Goal: Task Accomplishment & Management: Complete application form

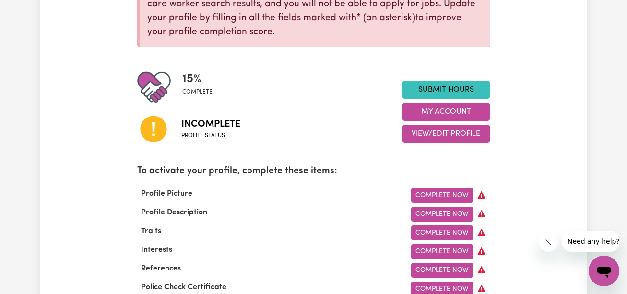
scroll to position [201, 0]
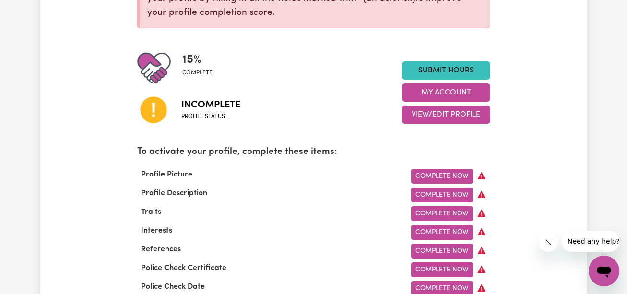
click at [218, 102] on span "Incomplete" at bounding box center [210, 105] width 59 height 14
click at [435, 178] on link "Complete Now" at bounding box center [442, 176] width 62 height 15
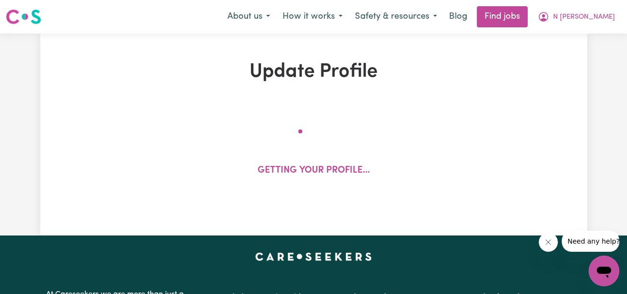
select select "[DEMOGRAPHIC_DATA]"
select select "Student Visa"
select select "Studying a healthcare related degree or qualification"
select select "39"
select select "85"
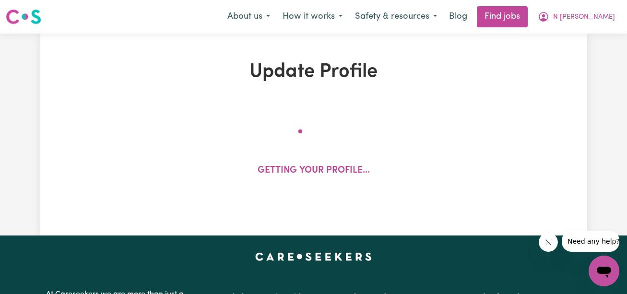
select select "85"
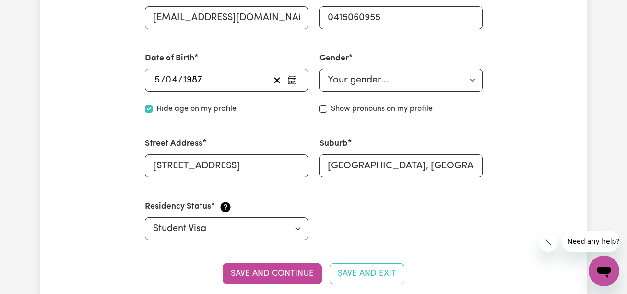
scroll to position [396, 0]
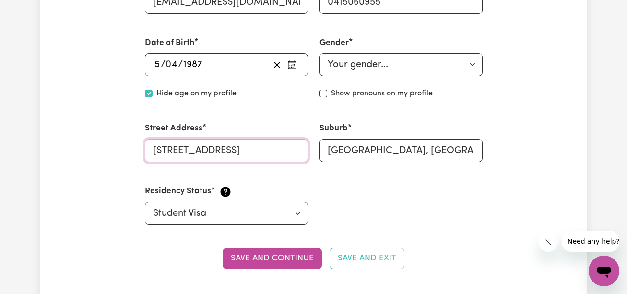
drag, startPoint x: 244, startPoint y: 150, endPoint x: 212, endPoint y: 154, distance: 32.3
click at [212, 154] on input "[STREET_ADDRESS]" at bounding box center [226, 150] width 163 height 23
click at [309, 252] on button "Save and continue" at bounding box center [272, 258] width 99 height 21
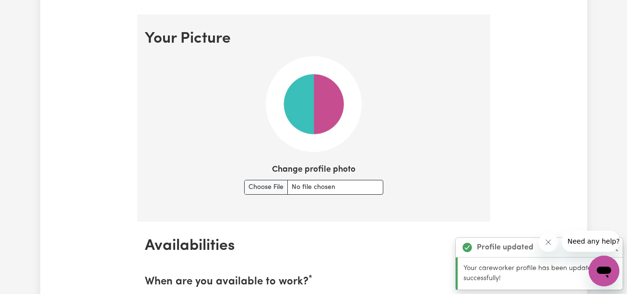
scroll to position [692, 0]
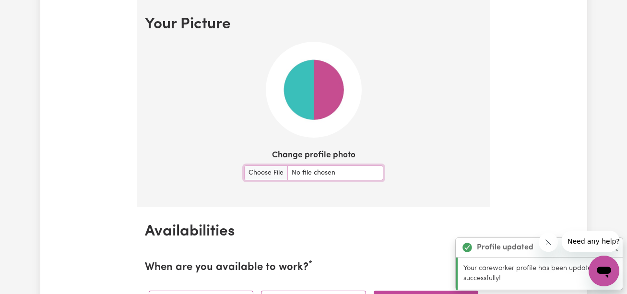
click at [273, 170] on input "Change profile photo" at bounding box center [313, 173] width 139 height 15
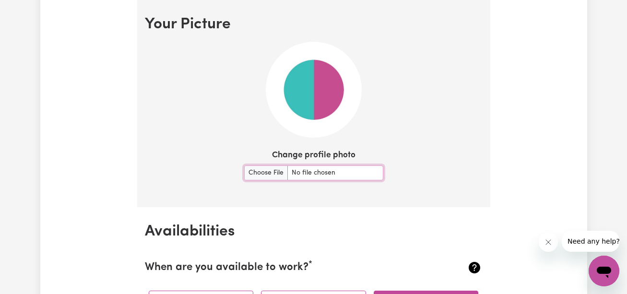
type input "C:\fakepath\20211123_154944.jpg"
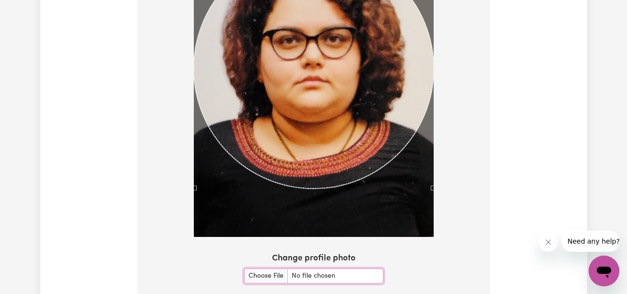
scroll to position [737, 0]
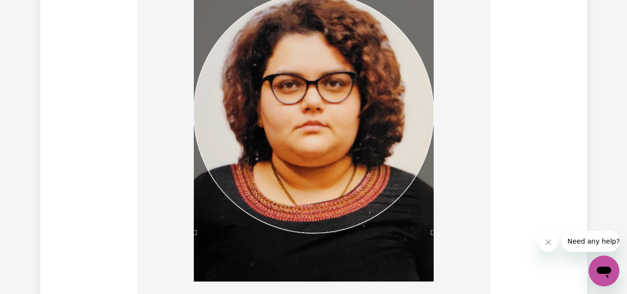
click at [291, 58] on div "Use the arrow keys to move the crop selection area" at bounding box center [314, 113] width 240 height 240
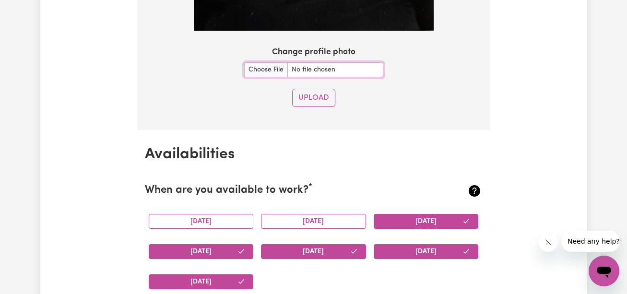
scroll to position [999, 0]
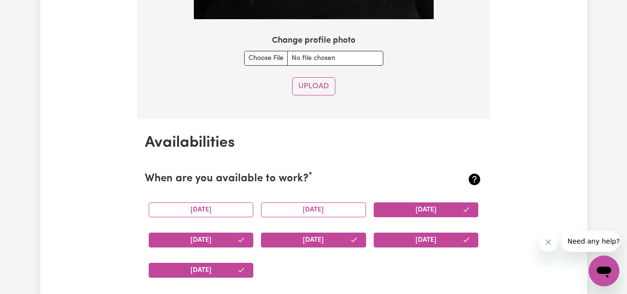
click at [324, 91] on button "Upload" at bounding box center [313, 86] width 43 height 18
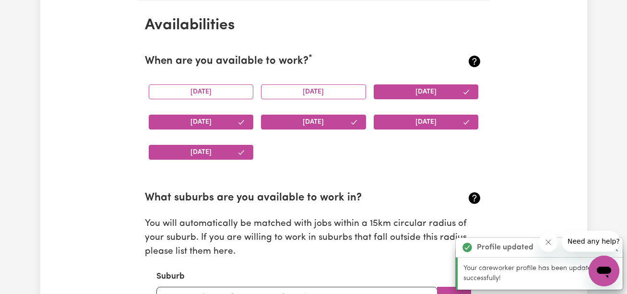
scroll to position [899, 0]
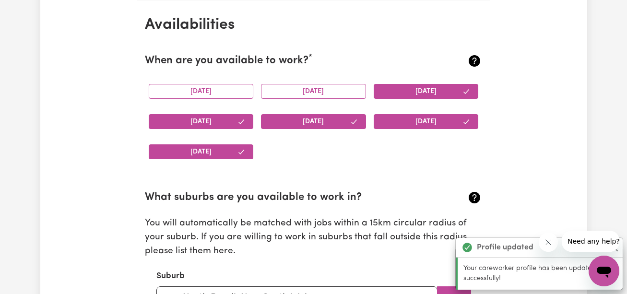
click at [340, 98] on button "[DATE]" at bounding box center [313, 91] width 105 height 15
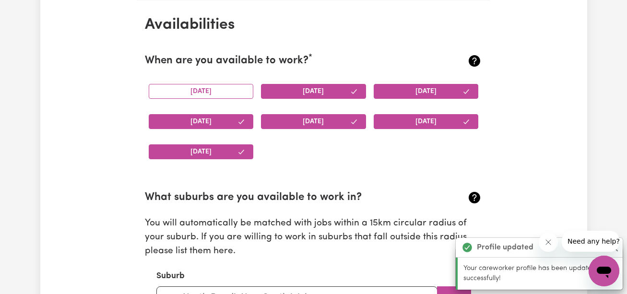
click at [214, 92] on button "[DATE]" at bounding box center [201, 91] width 105 height 15
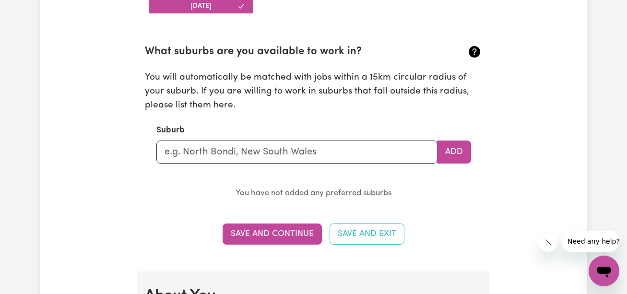
scroll to position [1076, 0]
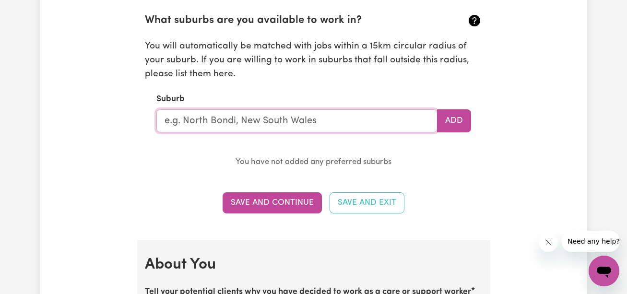
click at [289, 114] on input "text" at bounding box center [296, 120] width 281 height 23
type input "Parramatta"
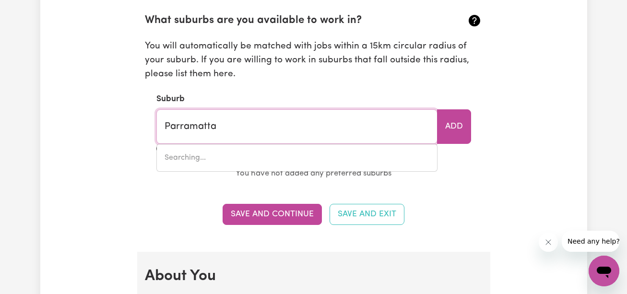
type input "[GEOGRAPHIC_DATA], [GEOGRAPHIC_DATA], 2150"
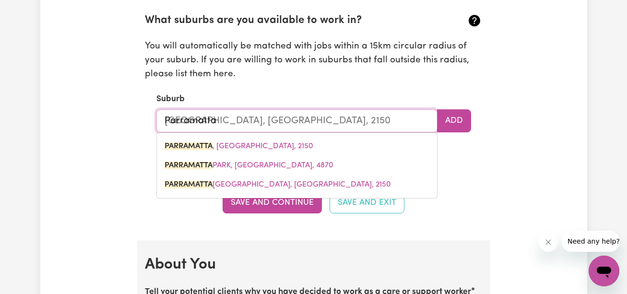
click at [265, 143] on span "PARRAMATTA , [GEOGRAPHIC_DATA], 2150" at bounding box center [239, 147] width 149 height 8
type input "PARRAMATTA, [GEOGRAPHIC_DATA], 2150"
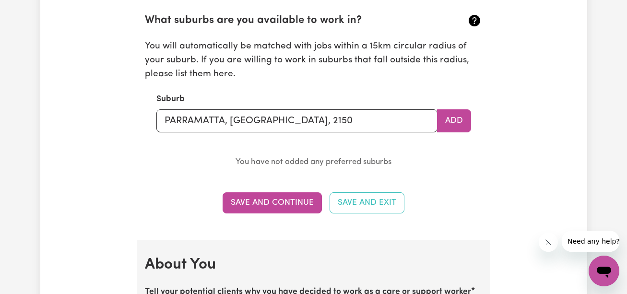
click at [438, 121] on button "Add" at bounding box center [454, 120] width 34 height 23
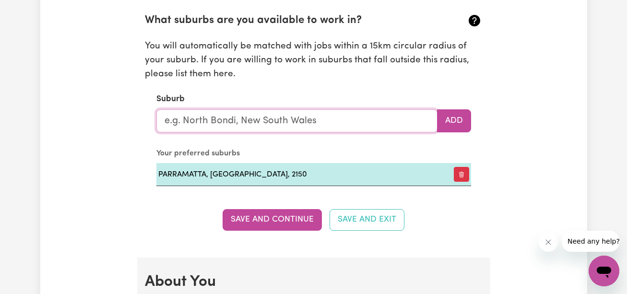
click at [262, 121] on input "text" at bounding box center [296, 120] width 281 height 23
type input "Not"
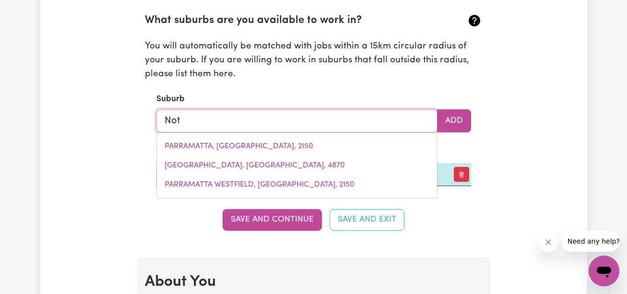
type input "[GEOGRAPHIC_DATA], [GEOGRAPHIC_DATA], 7275"
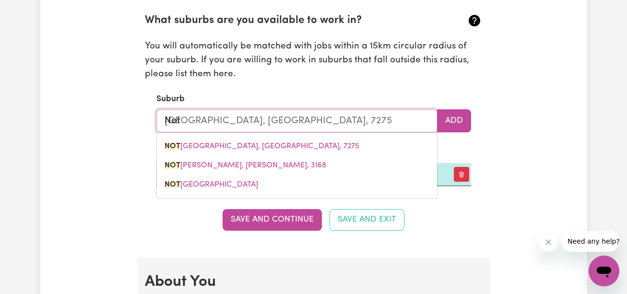
type input "No"
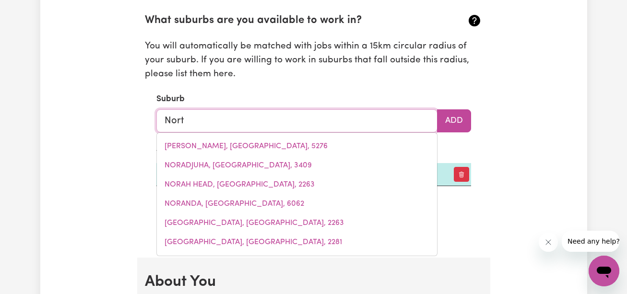
type input "North"
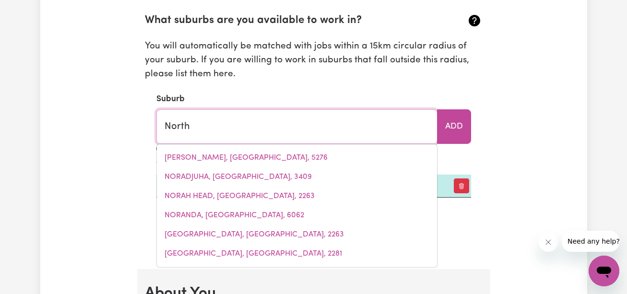
type input "[GEOGRAPHIC_DATA], [GEOGRAPHIC_DATA], 5006"
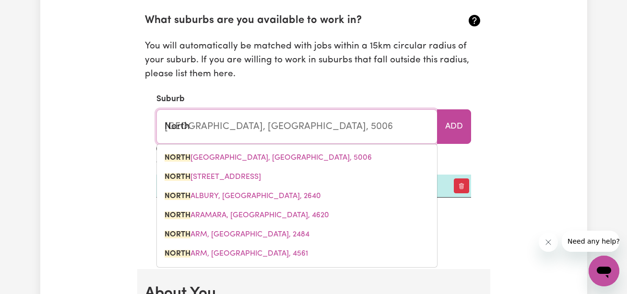
type input "North D"
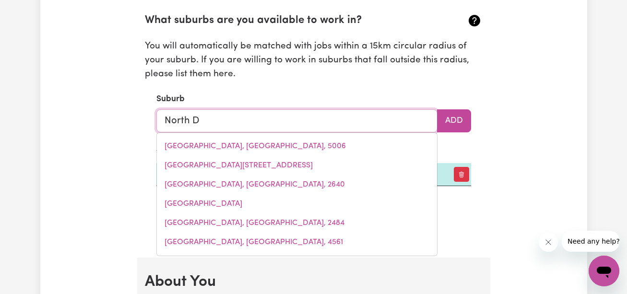
type input "North"
type input "[GEOGRAPHIC_DATA], [GEOGRAPHIC_DATA], 5006"
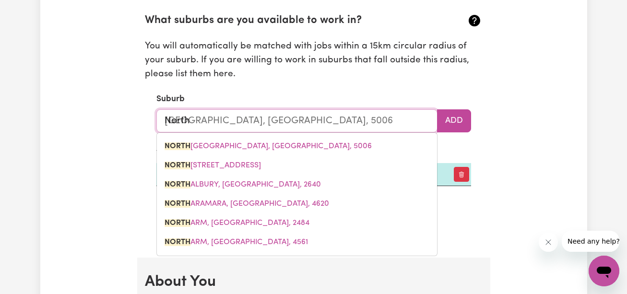
type input "North S"
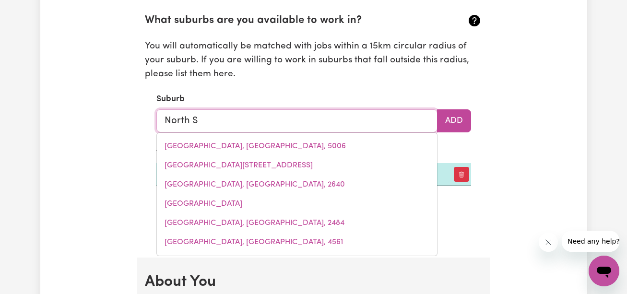
type input "North Sy"
type input "North SyDNEY, [GEOGRAPHIC_DATA], 2060"
type input "[GEOGRAPHIC_DATA]"
type input "[GEOGRAPHIC_DATA], [GEOGRAPHIC_DATA], 2060"
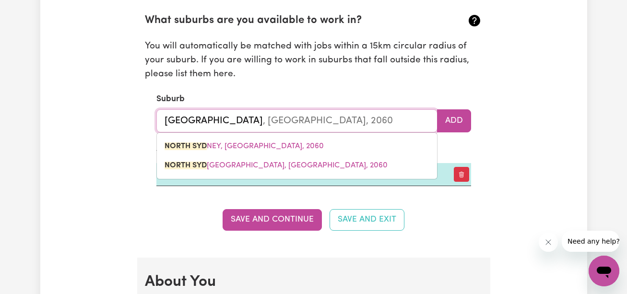
click at [249, 148] on span "[GEOGRAPHIC_DATA][PERSON_NAME], [GEOGRAPHIC_DATA], 2060" at bounding box center [244, 147] width 159 height 8
type input "[GEOGRAPHIC_DATA], [GEOGRAPHIC_DATA], 2060"
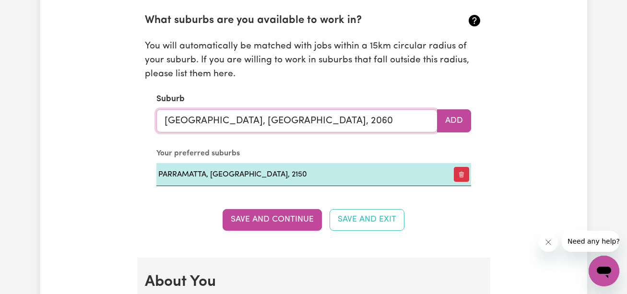
type input "[GEOGRAPHIC_DATA], [GEOGRAPHIC_DATA], 2060"
click at [448, 125] on button "Add" at bounding box center [454, 120] width 34 height 23
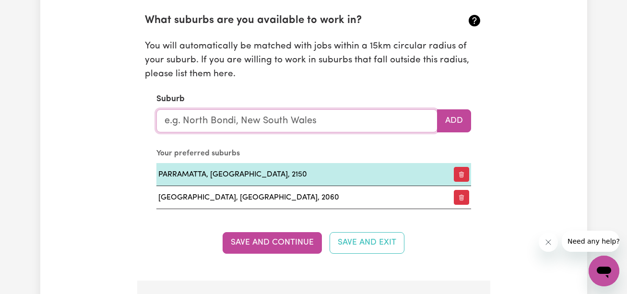
click at [276, 121] on input "text" at bounding box center [296, 120] width 281 height 23
type input "C"
type input "N"
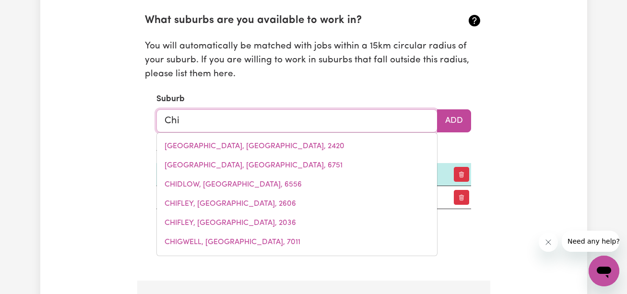
type input "Chin"
type input "[GEOGRAPHIC_DATA]"
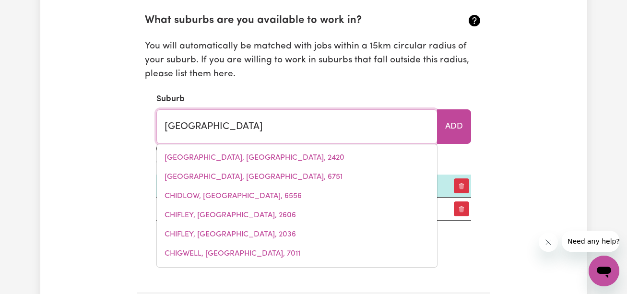
type input "[GEOGRAPHIC_DATA][PERSON_NAME], [GEOGRAPHIC_DATA], 5573"
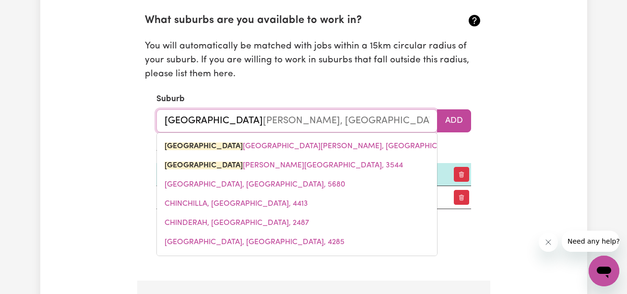
type input "Chin"
type input "[GEOGRAPHIC_DATA][PERSON_NAME], [GEOGRAPHIC_DATA], 5573"
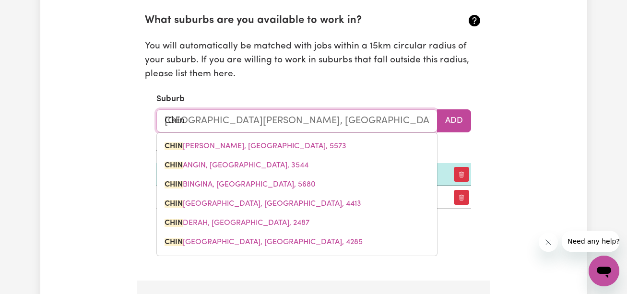
type input "Chi"
type input "[GEOGRAPHIC_DATA][PERSON_NAME], [GEOGRAPHIC_DATA], 5573"
type input "Ch"
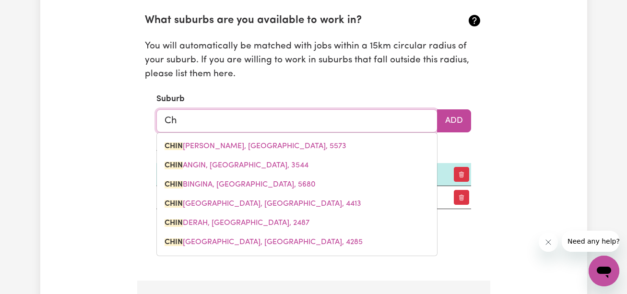
type input "C"
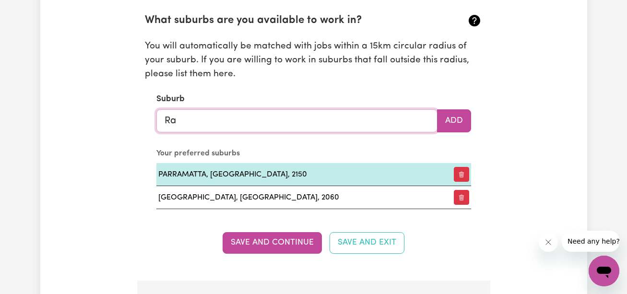
type input "Ran"
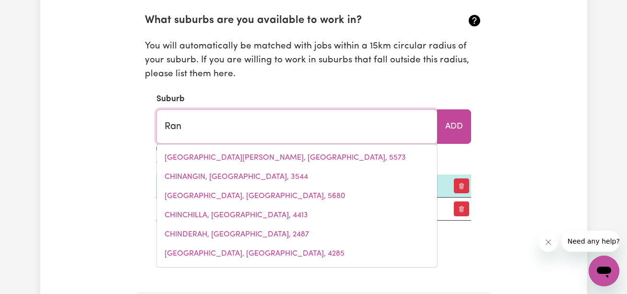
type input "RanCEBY, [GEOGRAPHIC_DATA], 3951"
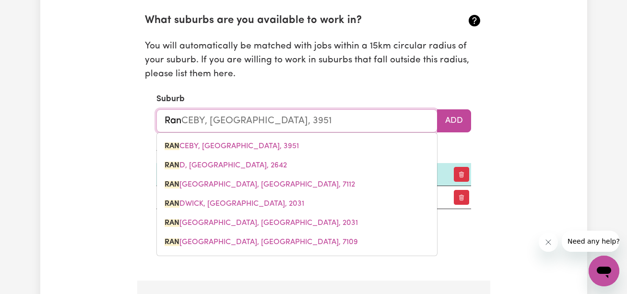
type input "Ranw"
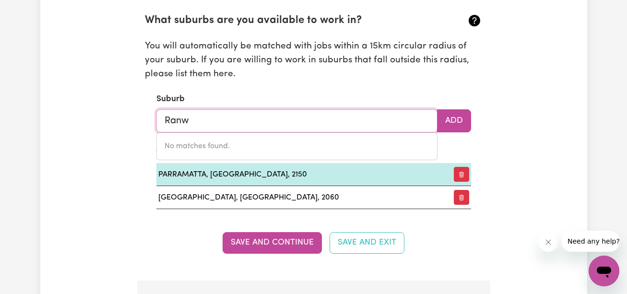
type input "Ran"
type input "RanCEBY, [GEOGRAPHIC_DATA], 3951"
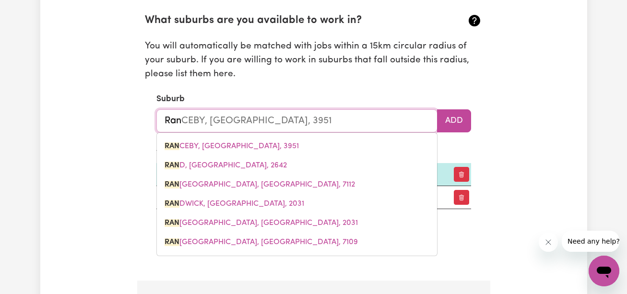
type input "Rand"
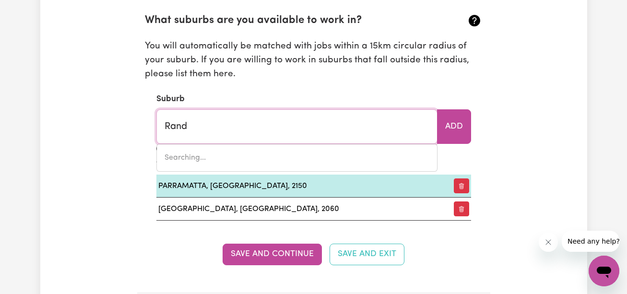
type input "[GEOGRAPHIC_DATA], [GEOGRAPHIC_DATA], 2642"
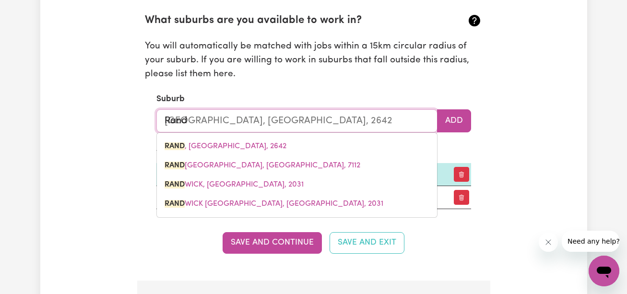
click at [311, 187] on link "[PERSON_NAME], [GEOGRAPHIC_DATA], 2031" at bounding box center [297, 184] width 280 height 19
type input "[GEOGRAPHIC_DATA], [GEOGRAPHIC_DATA], 2031"
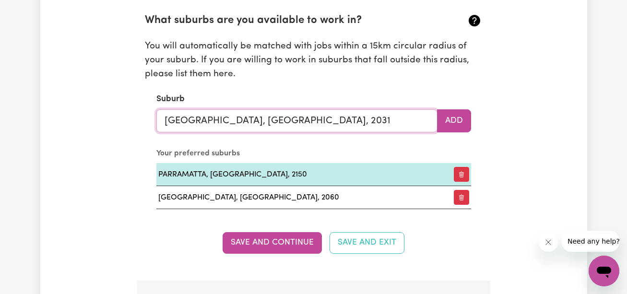
type input "[GEOGRAPHIC_DATA], [GEOGRAPHIC_DATA], 2031"
click at [456, 113] on button "Add" at bounding box center [454, 120] width 34 height 23
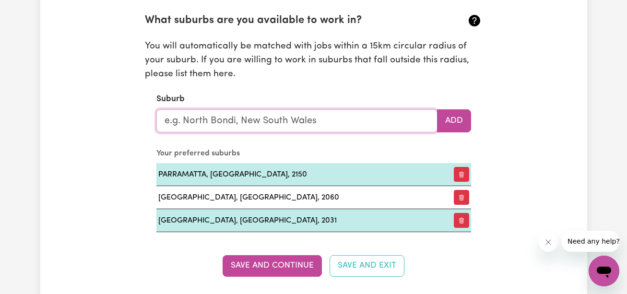
click at [323, 118] on input "text" at bounding box center [296, 120] width 281 height 23
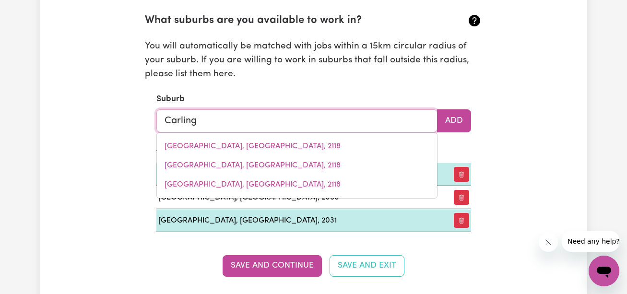
type input "Carlingford"
type input "[GEOGRAPHIC_DATA], [GEOGRAPHIC_DATA], 2118"
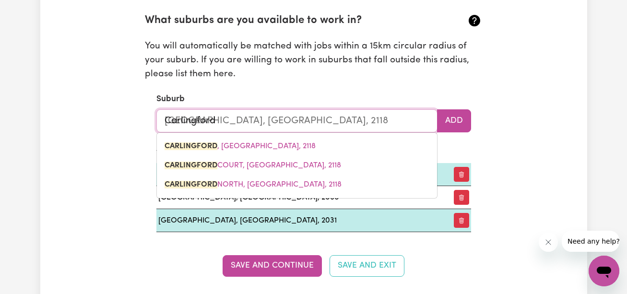
click at [242, 145] on span "[GEOGRAPHIC_DATA] , [GEOGRAPHIC_DATA], 2118" at bounding box center [240, 147] width 151 height 8
type input "[GEOGRAPHIC_DATA], [GEOGRAPHIC_DATA], 2118"
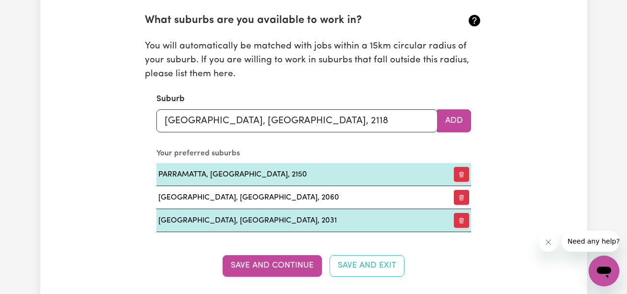
click at [451, 121] on button "Add" at bounding box center [454, 120] width 34 height 23
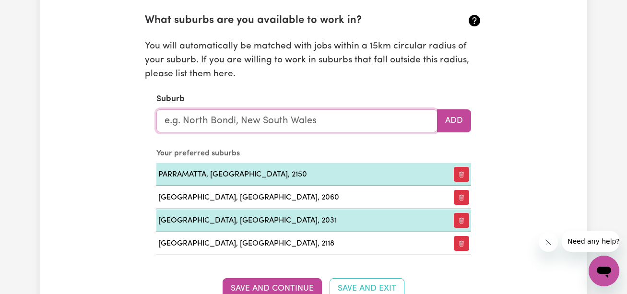
click at [395, 119] on input "text" at bounding box center [296, 120] width 281 height 23
type input "[PERSON_NAME]"
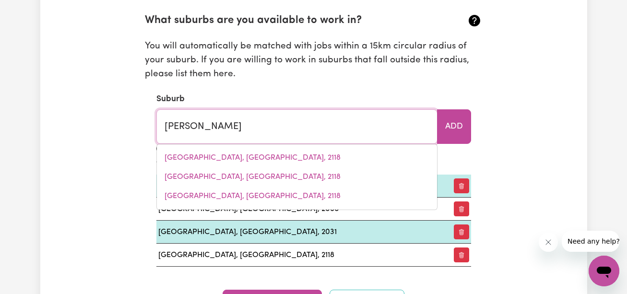
type input "[GEOGRAPHIC_DATA], [GEOGRAPHIC_DATA], 3799"
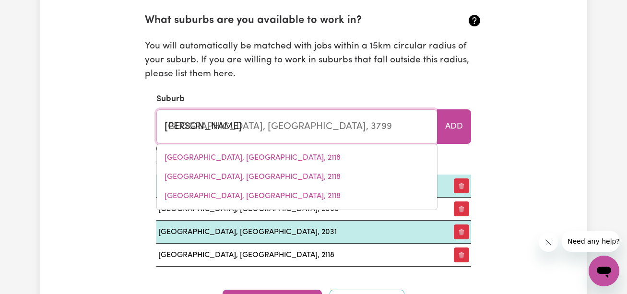
type input "West"
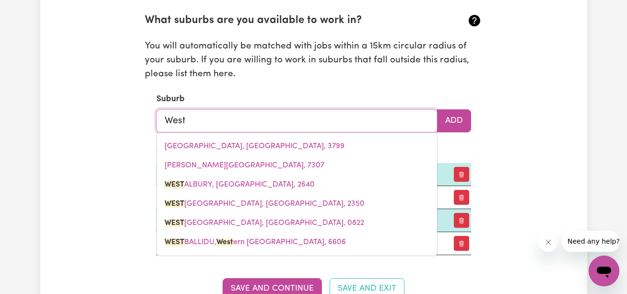
type input "[GEOGRAPHIC_DATA], [GEOGRAPHIC_DATA], 2640"
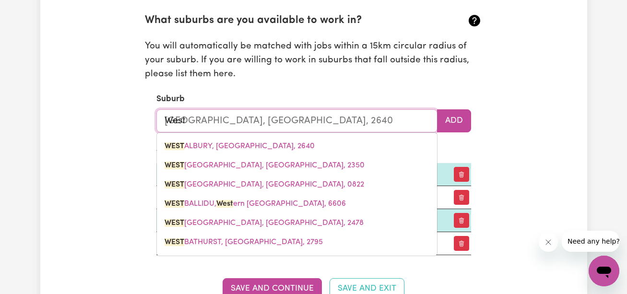
type input "Westf"
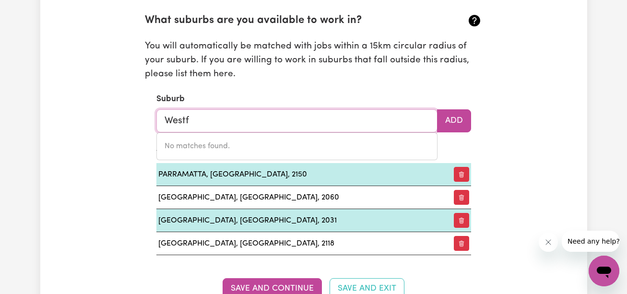
type input "West"
type input "[GEOGRAPHIC_DATA], [GEOGRAPHIC_DATA], 2640"
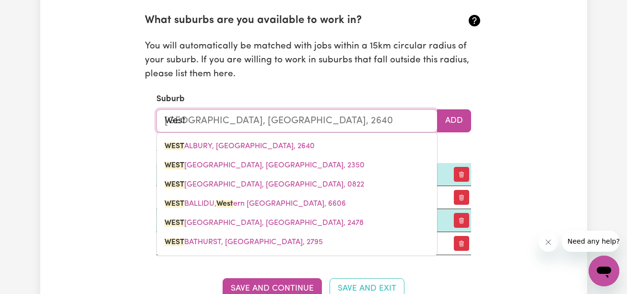
type input "[PERSON_NAME]"
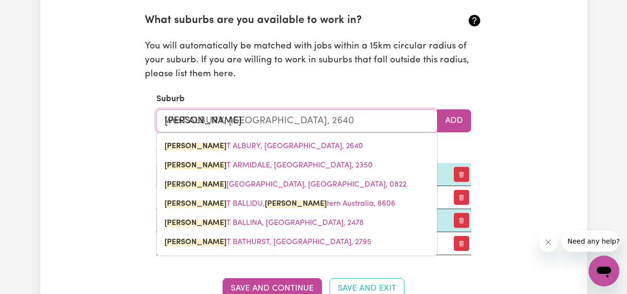
type input "[GEOGRAPHIC_DATA], [GEOGRAPHIC_DATA], 3799"
type input "We"
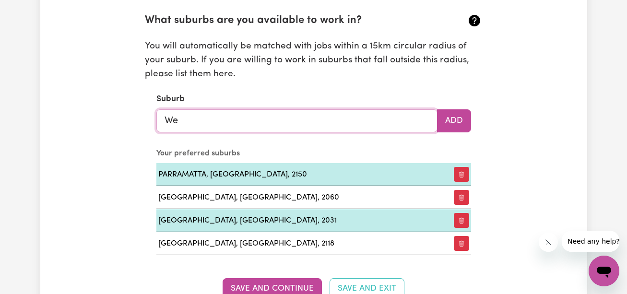
type input "W"
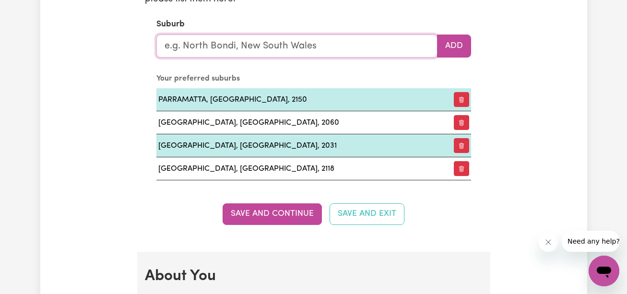
scroll to position [1327, 0]
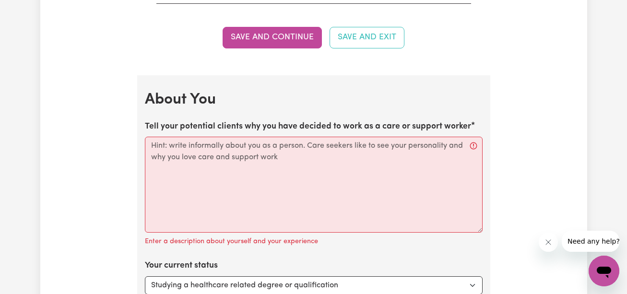
click at [292, 27] on button "Save and Continue" at bounding box center [272, 37] width 99 height 21
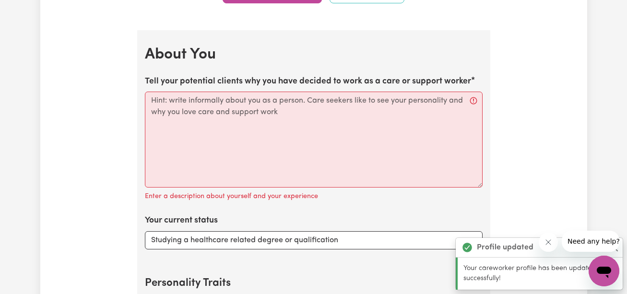
scroll to position [1402, 0]
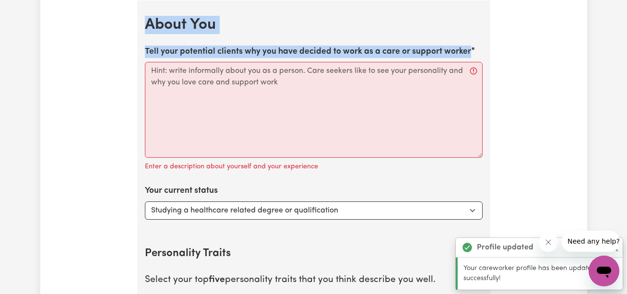
drag, startPoint x: 477, startPoint y: 47, endPoint x: 129, endPoint y: 23, distance: 348.3
copy section "About You Tell your potential clients why you have decided to work as a care or…"
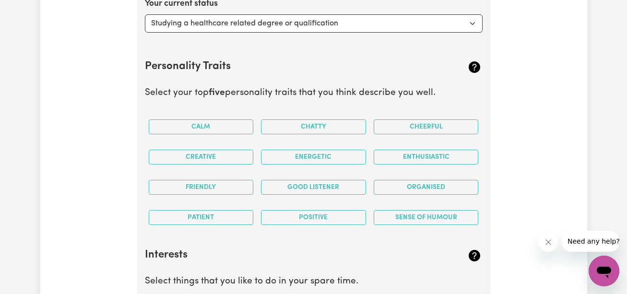
scroll to position [1595, 0]
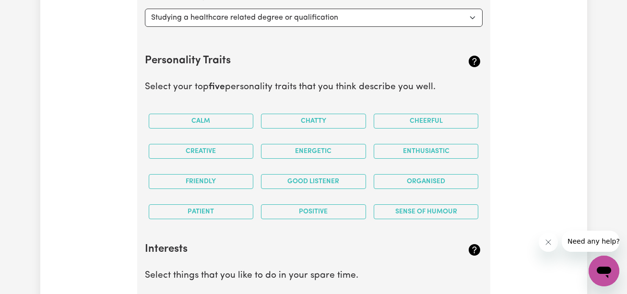
click at [239, 127] on button "Calm" at bounding box center [201, 121] width 105 height 15
click at [289, 121] on button "Chatty" at bounding box center [313, 121] width 105 height 15
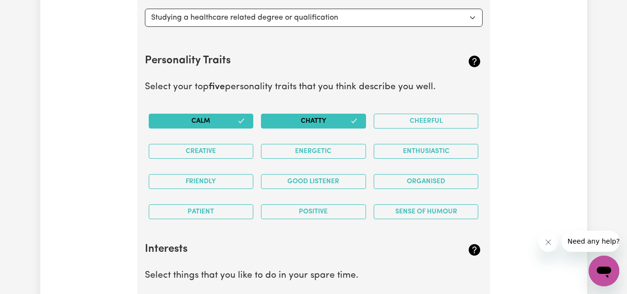
click at [403, 128] on div "Cheerful" at bounding box center [426, 121] width 113 height 30
drag, startPoint x: 404, startPoint y: 126, endPoint x: 408, endPoint y: 156, distance: 30.1
click at [408, 156] on div "Calm Chatty Cheerful Creative Energetic Enthusiastic Friendly Good Listener Org…" at bounding box center [314, 166] width 338 height 121
click at [408, 156] on button "Enthusiastic" at bounding box center [426, 151] width 105 height 15
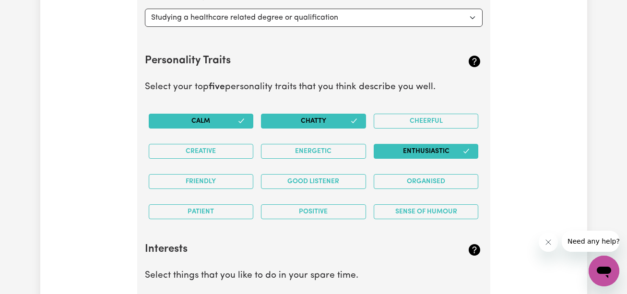
click at [410, 179] on button "Organised" at bounding box center [426, 181] width 105 height 15
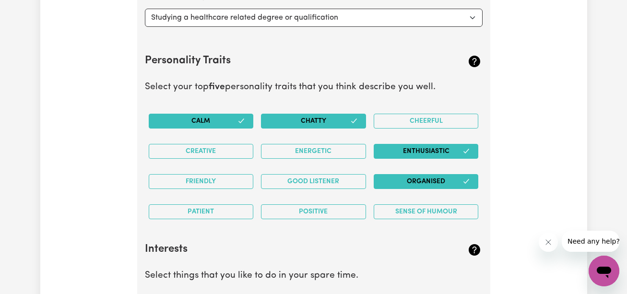
click at [415, 118] on button "Cheerful" at bounding box center [426, 121] width 105 height 15
click at [347, 155] on button "Energetic" at bounding box center [313, 151] width 105 height 15
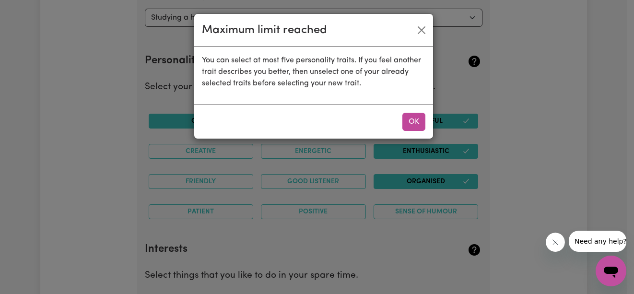
click at [414, 126] on button "OK" at bounding box center [414, 122] width 23 height 18
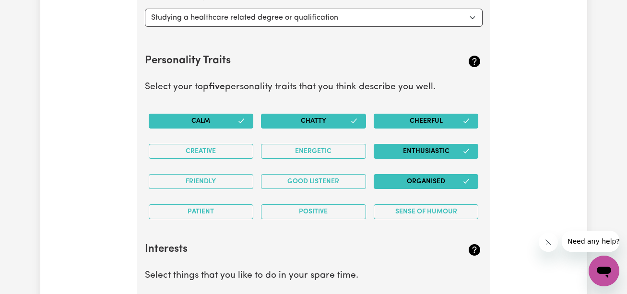
click at [235, 154] on button "Creative" at bounding box center [201, 151] width 105 height 15
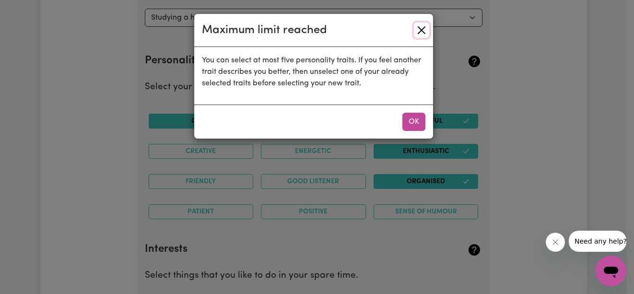
click at [420, 35] on button "Close" at bounding box center [421, 30] width 15 height 15
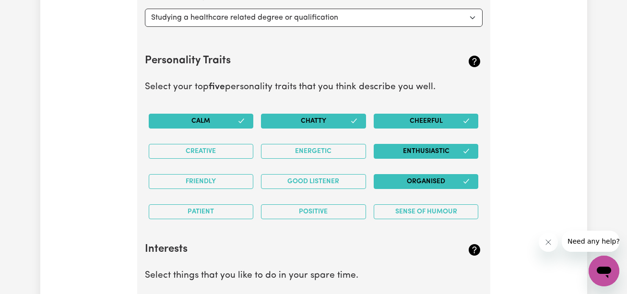
click at [234, 122] on button "Calm" at bounding box center [201, 121] width 105 height 15
click at [229, 145] on button "Creative" at bounding box center [201, 151] width 105 height 15
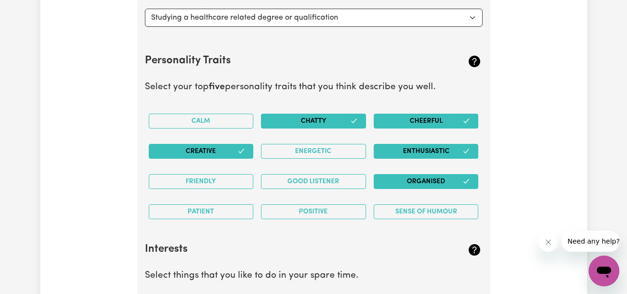
click at [286, 150] on button "Energetic" at bounding box center [313, 151] width 105 height 15
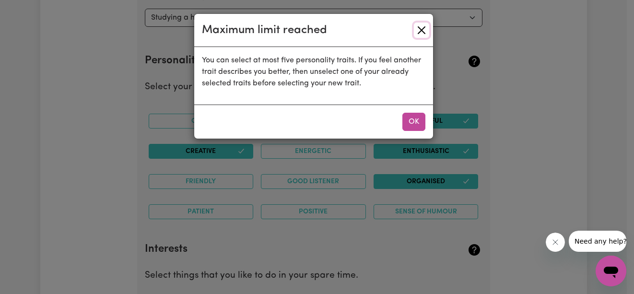
click at [425, 27] on button "Close" at bounding box center [421, 30] width 15 height 15
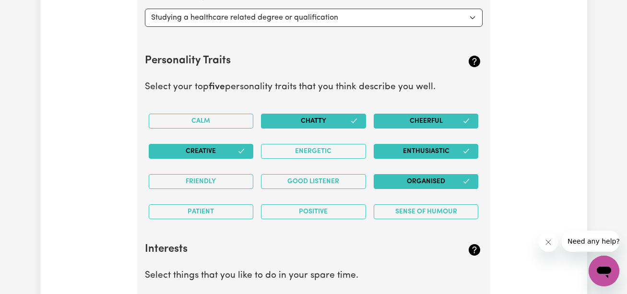
click at [409, 176] on button "Organised" at bounding box center [426, 181] width 105 height 15
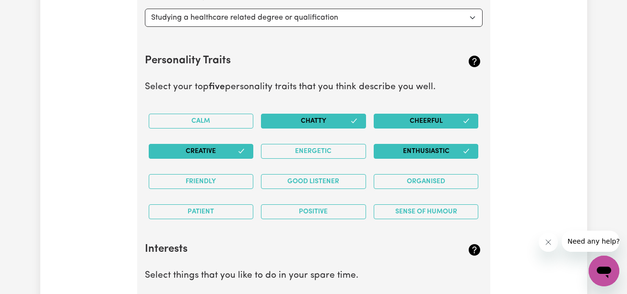
click at [231, 180] on button "Friendly" at bounding box center [201, 181] width 105 height 15
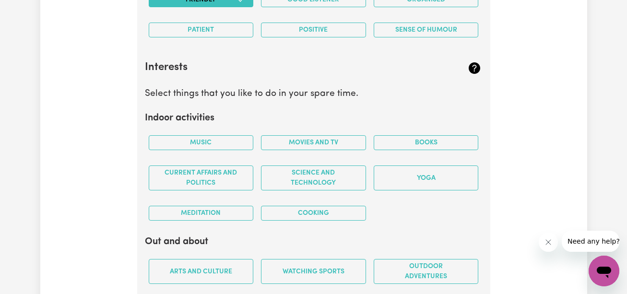
scroll to position [1793, 0]
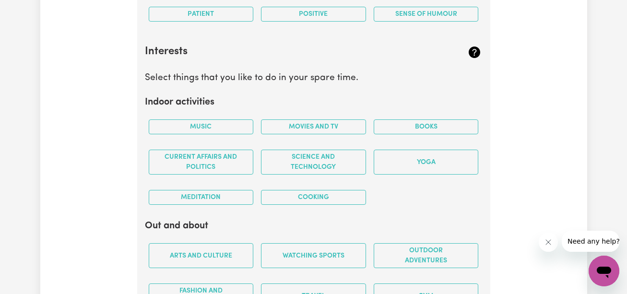
click at [436, 130] on button "Books" at bounding box center [426, 126] width 105 height 15
click at [431, 155] on button "Yoga" at bounding box center [426, 162] width 105 height 25
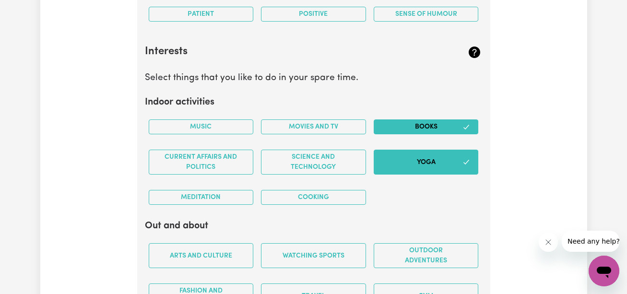
click at [344, 130] on button "Movies and TV" at bounding box center [313, 126] width 105 height 15
click at [339, 157] on button "Science and Technology" at bounding box center [313, 162] width 105 height 25
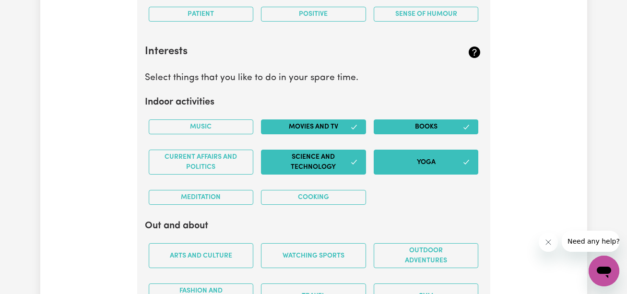
click at [329, 198] on button "Cooking" at bounding box center [313, 197] width 105 height 15
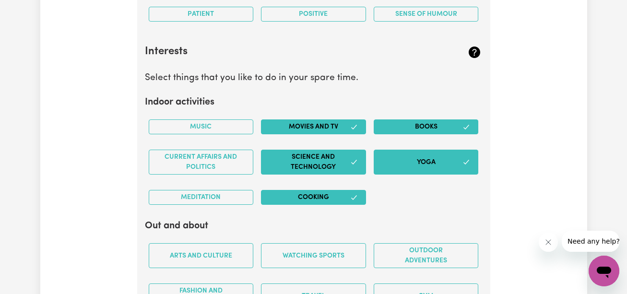
click at [236, 192] on button "Meditation" at bounding box center [201, 197] width 105 height 15
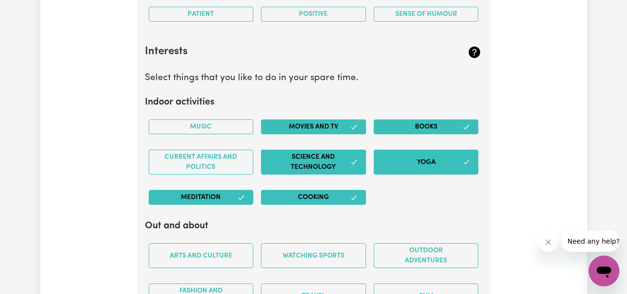
click at [231, 164] on button "Current Affairs and Politics" at bounding box center [201, 162] width 105 height 25
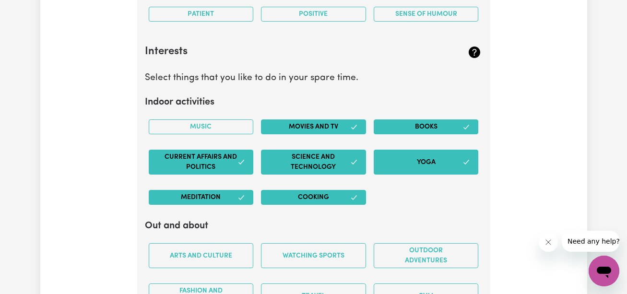
click at [227, 123] on button "Music" at bounding box center [201, 126] width 105 height 15
click at [241, 123] on button "Music" at bounding box center [201, 126] width 105 height 15
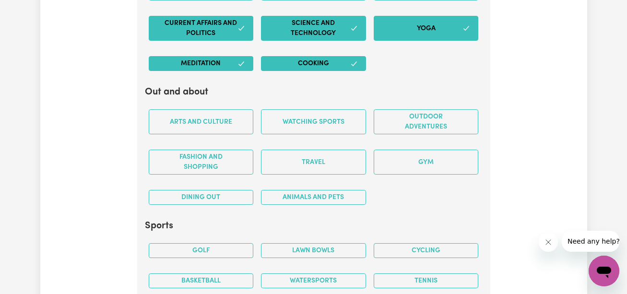
scroll to position [1943, 0]
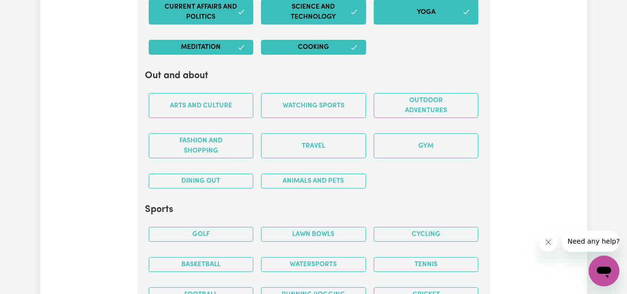
click at [424, 96] on button "Outdoor adventures" at bounding box center [426, 105] width 105 height 25
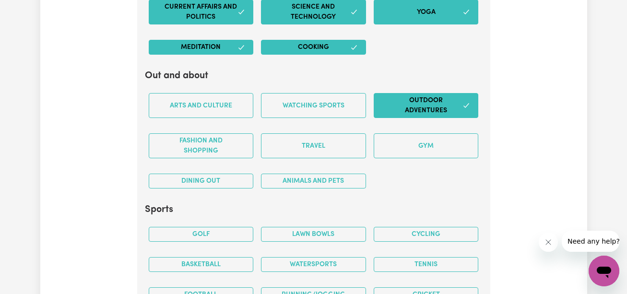
click at [416, 139] on button "Gym" at bounding box center [426, 145] width 105 height 25
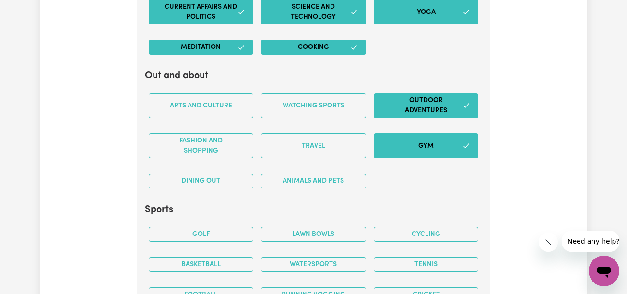
click at [343, 180] on button "Animals and pets" at bounding box center [313, 181] width 105 height 15
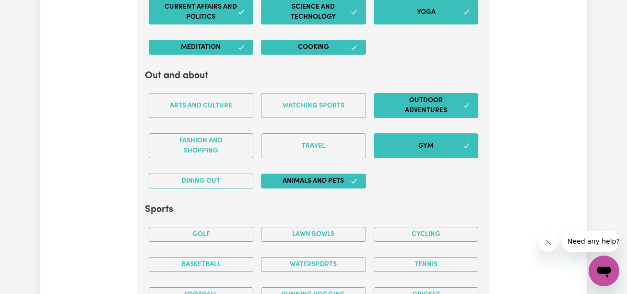
click at [337, 148] on button "Travel" at bounding box center [313, 145] width 105 height 25
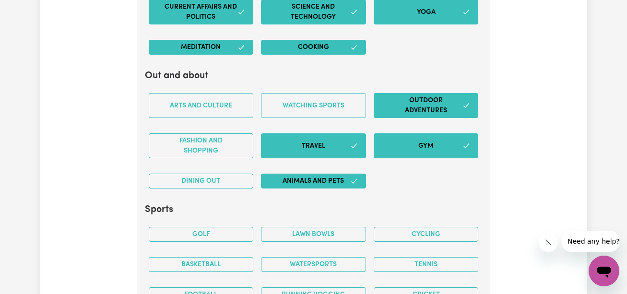
click at [321, 108] on button "Watching sports" at bounding box center [313, 105] width 105 height 25
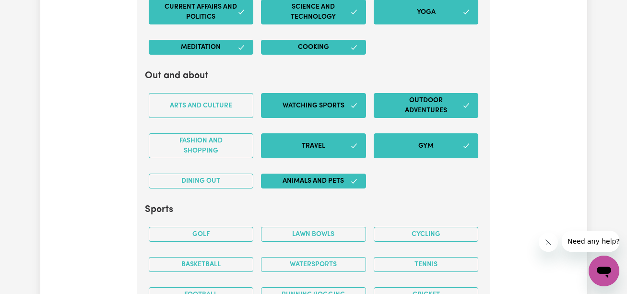
click at [220, 109] on button "Arts and Culture" at bounding box center [201, 105] width 105 height 25
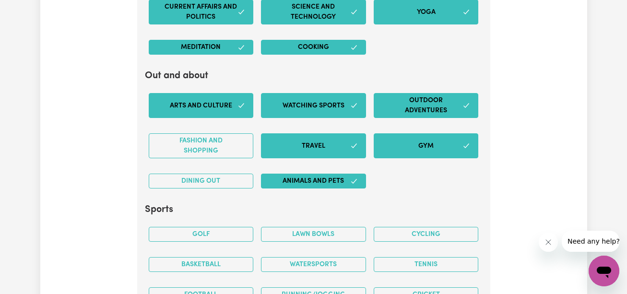
click at [219, 145] on button "Fashion and shopping" at bounding box center [201, 145] width 105 height 25
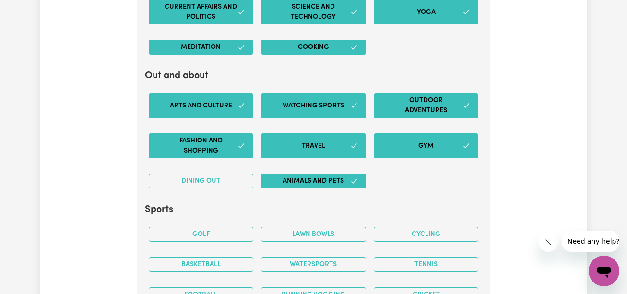
click at [219, 174] on button "Dining out" at bounding box center [201, 181] width 105 height 15
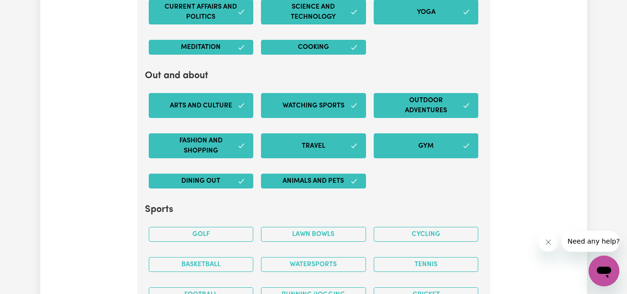
click at [215, 231] on button "Golf" at bounding box center [201, 234] width 105 height 15
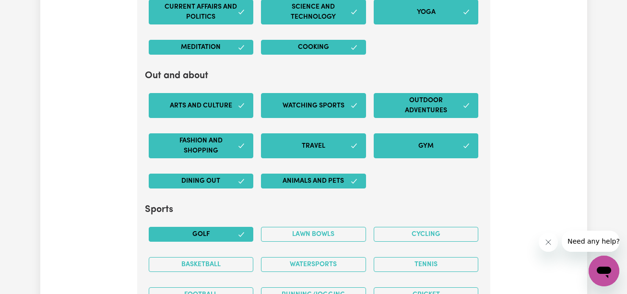
click at [217, 266] on button "Basketball" at bounding box center [201, 264] width 105 height 15
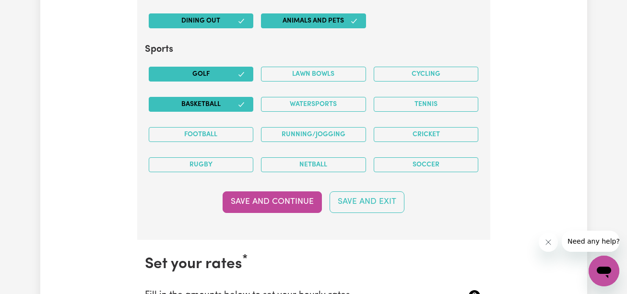
scroll to position [2082, 0]
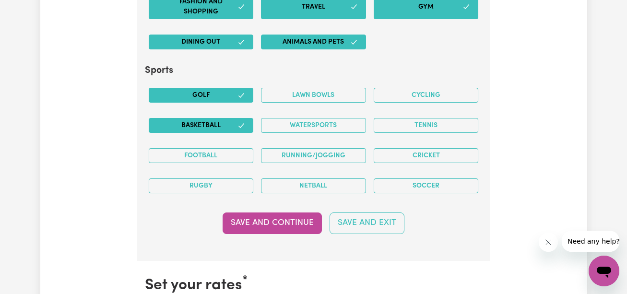
click at [344, 179] on button "Netball" at bounding box center [313, 186] width 105 height 15
click at [336, 156] on button "Running/Jogging" at bounding box center [313, 155] width 105 height 15
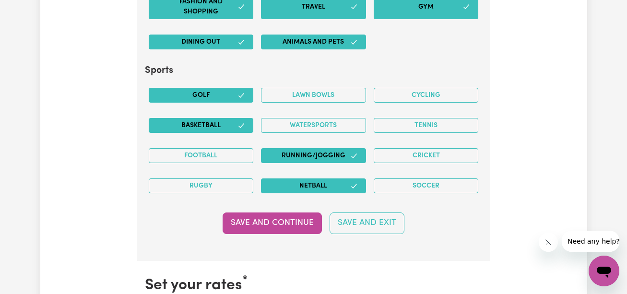
click at [232, 156] on button "Football" at bounding box center [201, 155] width 105 height 15
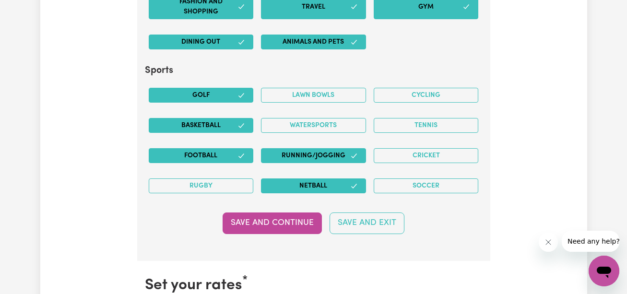
click at [226, 184] on button "Rugby" at bounding box center [201, 186] width 105 height 15
click at [305, 122] on button "Watersports" at bounding box center [313, 125] width 105 height 15
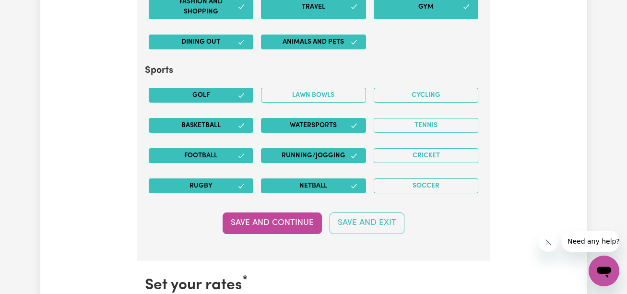
click at [312, 101] on button "Lawn bowls" at bounding box center [313, 95] width 105 height 15
click at [418, 101] on button "Cycling" at bounding box center [426, 95] width 105 height 15
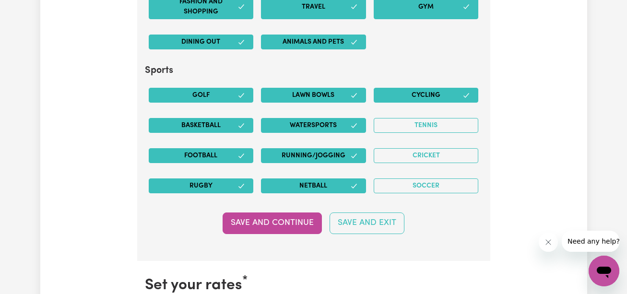
click at [419, 128] on button "Tennis" at bounding box center [426, 125] width 105 height 15
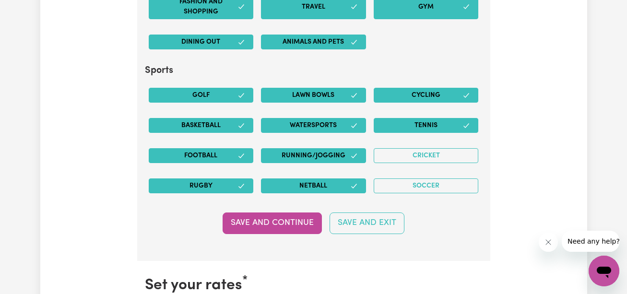
click at [422, 159] on button "Cricket" at bounding box center [426, 155] width 105 height 15
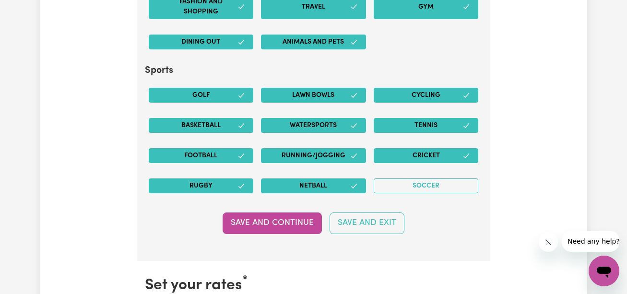
click at [422, 184] on button "Soccer" at bounding box center [426, 186] width 105 height 15
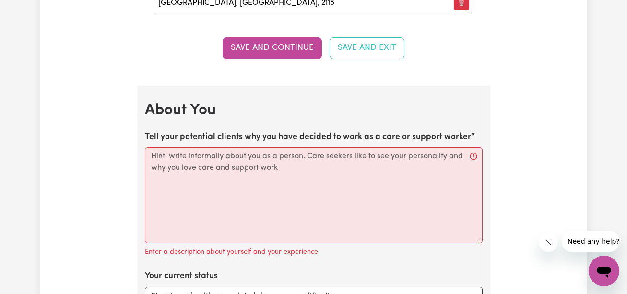
scroll to position [1348, 0]
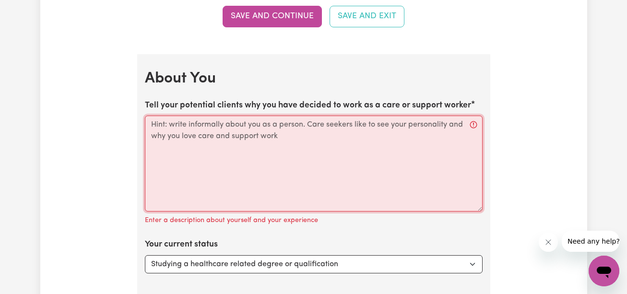
click at [288, 147] on textarea "Tell your potential clients why you have decided to work as a care or support w…" at bounding box center [314, 164] width 338 height 96
paste textarea "A potential support or care worker might explain their career choice by emphasi…"
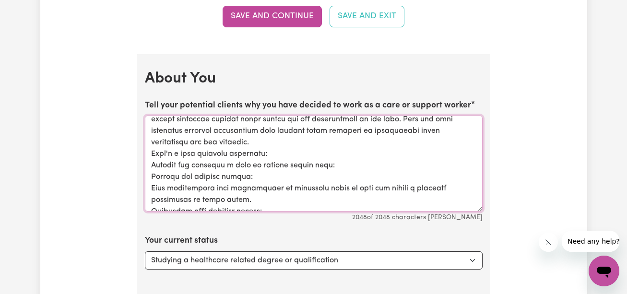
scroll to position [33, 0]
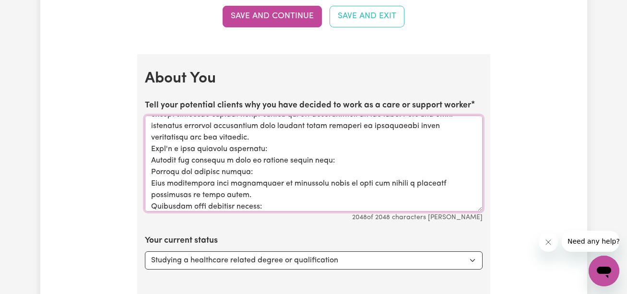
drag, startPoint x: 152, startPoint y: 130, endPoint x: 334, endPoint y: 152, distance: 182.8
click at [334, 152] on textarea "Tell your potential clients why you have decided to work as a care or support w…" at bounding box center [314, 164] width 338 height 96
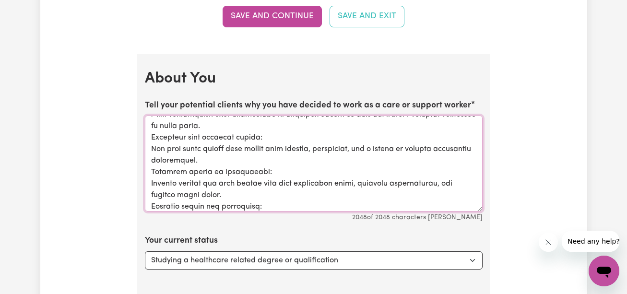
scroll to position [3, 0]
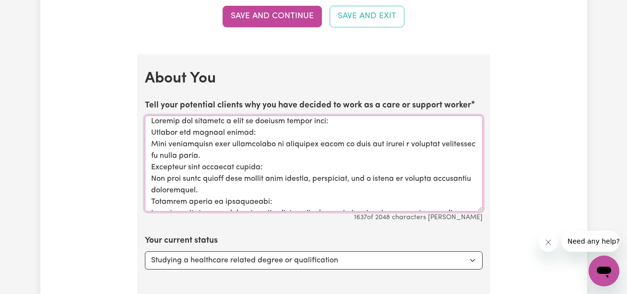
click at [334, 152] on textarea "Tell your potential clients why you have decided to work as a care or support w…" at bounding box center [314, 164] width 338 height 96
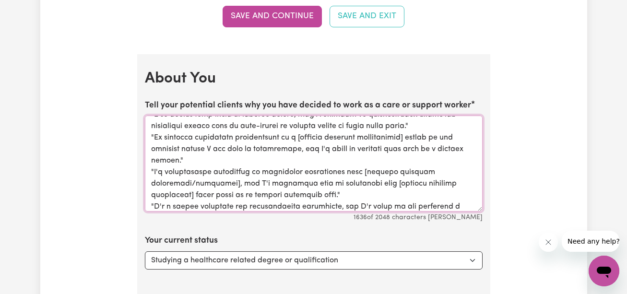
scroll to position [245, 0]
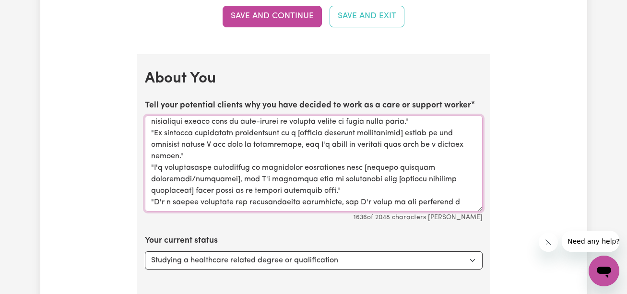
drag, startPoint x: 482, startPoint y: 186, endPoint x: 480, endPoint y: 198, distance: 12.1
click at [480, 198] on textarea "Tell your potential clients why you have decided to work as a care or support w…" at bounding box center [314, 164] width 338 height 96
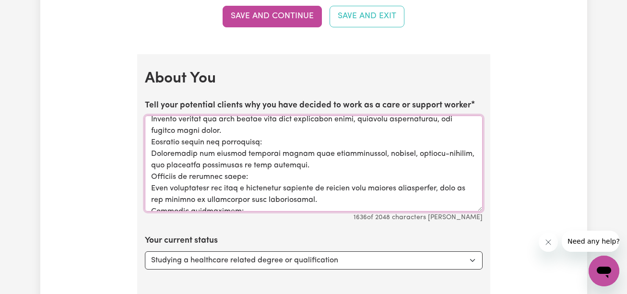
scroll to position [0, 0]
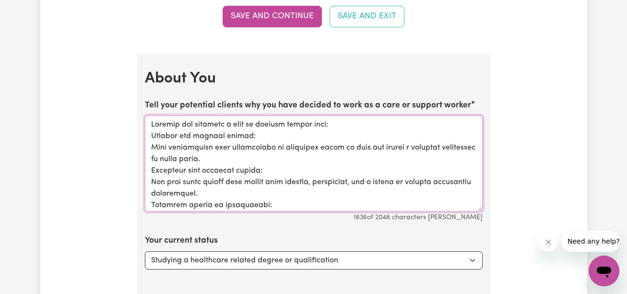
drag, startPoint x: 298, startPoint y: 178, endPoint x: 142, endPoint y: 90, distance: 179.8
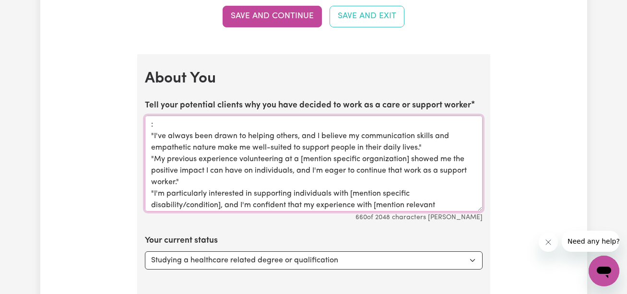
drag, startPoint x: 162, startPoint y: 119, endPoint x: 113, endPoint y: 122, distance: 48.6
click at [113, 122] on div "Update Profile 1 2 3 4 5 Step 1 : Personal Details Let potential clients know w…" at bounding box center [313, 20] width 547 height 2616
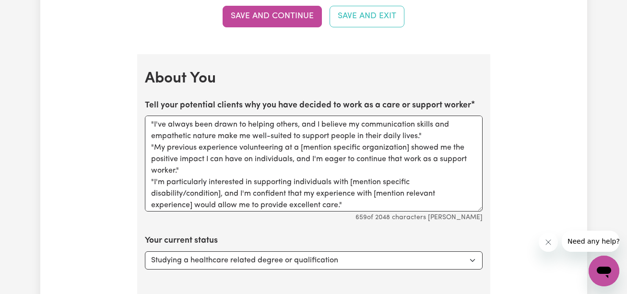
click at [113, 122] on div "Update Profile 1 2 3 4 5 Step 1 : Personal Details Let potential clients know w…" at bounding box center [313, 20] width 547 height 2616
click at [154, 135] on textarea ""I've always been drawn to helping others, and I believe my communication skill…" at bounding box center [314, 164] width 338 height 96
drag, startPoint x: 240, startPoint y: 158, endPoint x: 283, endPoint y: 156, distance: 42.8
click at [283, 156] on textarea "I've always been drawn to helping others, and I believe my communication skills…" at bounding box center [314, 164] width 338 height 96
click at [265, 160] on textarea "I've always been drawn to helping others, and I believe my communication skills…" at bounding box center [314, 164] width 338 height 96
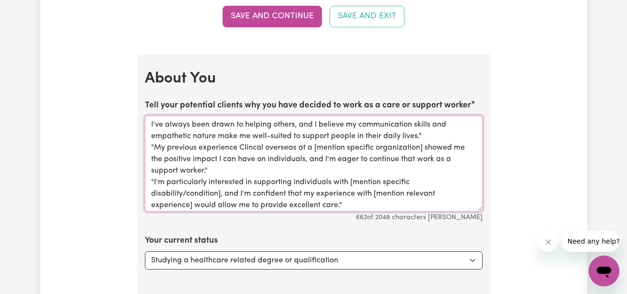
click at [235, 160] on textarea "I've always been drawn to helping others, and I believe my communication skills…" at bounding box center [314, 164] width 338 height 96
click at [273, 159] on textarea "I've always been drawn to helping others, and I believe my communication skills…" at bounding box center [314, 164] width 338 height 96
click at [248, 159] on textarea "I've always been drawn to helping others, and I believe my communication skills…" at bounding box center [314, 164] width 338 height 96
click at [272, 160] on textarea "I've always been drawn to helping others, and I believe my communication skills…" at bounding box center [314, 164] width 338 height 96
click at [320, 160] on textarea "I've always been drawn to helping others, and I believe my communication skills…" at bounding box center [314, 164] width 338 height 96
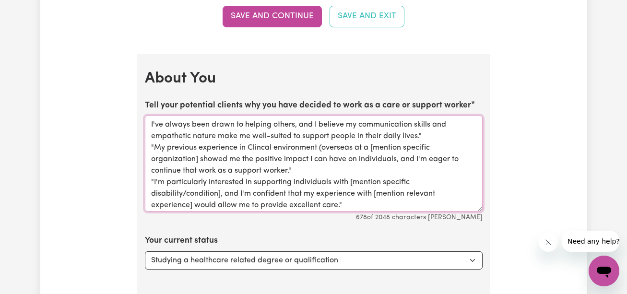
click at [351, 161] on textarea "I've always been drawn to helping others, and I believe my communication skills…" at bounding box center [314, 164] width 338 height 96
drag, startPoint x: 372, startPoint y: 161, endPoint x: 198, endPoint y: 167, distance: 174.8
click at [198, 167] on textarea "I've always been drawn to helping others, and I believe my communication skills…" at bounding box center [314, 164] width 338 height 96
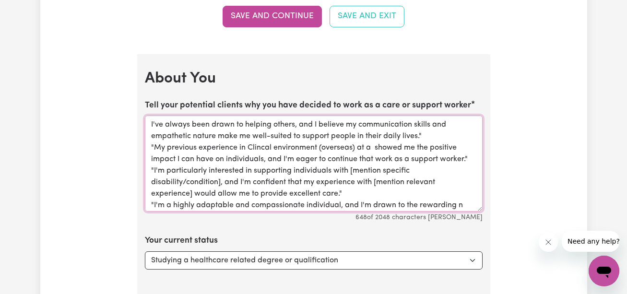
drag, startPoint x: 373, startPoint y: 163, endPoint x: 357, endPoint y: 163, distance: 16.3
click at [357, 163] on textarea "I've always been drawn to helping others, and I believe my communication skills…" at bounding box center [314, 164] width 338 height 96
drag, startPoint x: 350, startPoint y: 183, endPoint x: 221, endPoint y: 191, distance: 129.9
click at [221, 191] on textarea "I've always been drawn to helping others, and I believe my communication skills…" at bounding box center [314, 164] width 338 height 96
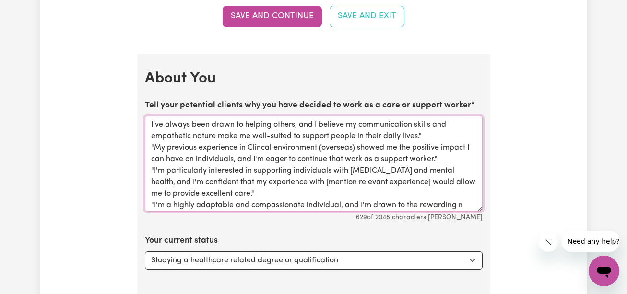
click at [289, 192] on textarea "I've always been drawn to helping others, and I believe my communication skills…" at bounding box center [314, 164] width 338 height 96
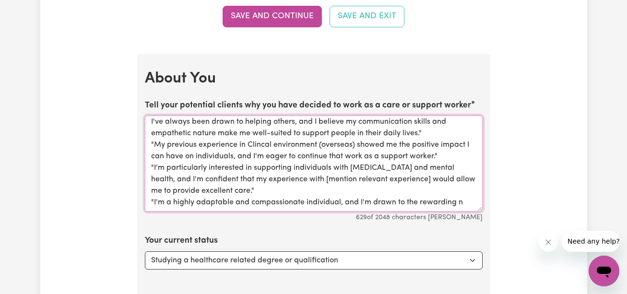
drag, startPoint x: 283, startPoint y: 196, endPoint x: 389, endPoint y: 176, distance: 108.0
click at [389, 176] on textarea "I've always been drawn to helping others, and I believe my communication skills…" at bounding box center [314, 164] width 338 height 96
click at [154, 172] on textarea "I've always been drawn to helping others, and I believe my communication skills…" at bounding box center [314, 164] width 338 height 96
click at [154, 142] on textarea "I've always been drawn to helping others, and I believe my communication skills…" at bounding box center [314, 164] width 338 height 96
click at [412, 192] on textarea "I've always been drawn to helping others, and I believe my communication skills…" at bounding box center [314, 164] width 338 height 96
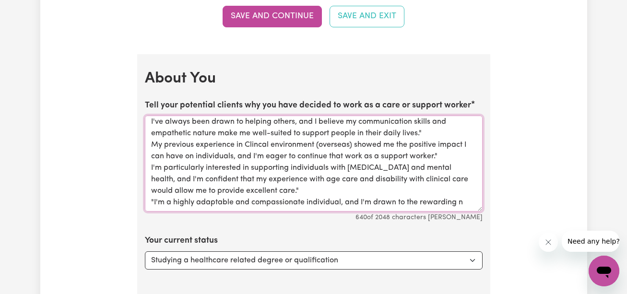
click at [276, 192] on textarea "I've always been drawn to helping others, and I believe my communication skills…" at bounding box center [314, 164] width 338 height 96
click at [444, 156] on textarea "I've always been drawn to helping others, and I believe my communication skills…" at bounding box center [314, 164] width 338 height 96
click at [426, 133] on textarea "I've always been drawn to helping others, and I believe my communication skills…" at bounding box center [314, 164] width 338 height 96
drag, startPoint x: 149, startPoint y: 203, endPoint x: 472, endPoint y: 206, distance: 323.0
click at [472, 206] on textarea "I've always been drawn to helping others, and I believe my communication skills…" at bounding box center [314, 164] width 338 height 96
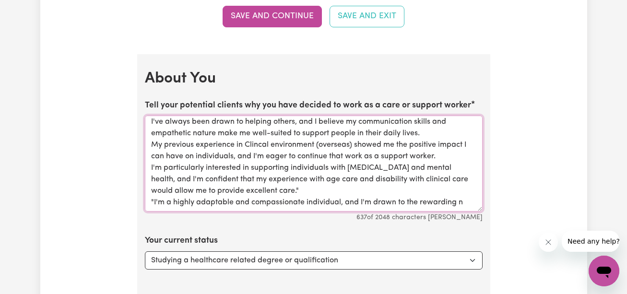
paste textarea "I'm a highly adaptable and compassionate individual, and I'm drawn to the rewar…"
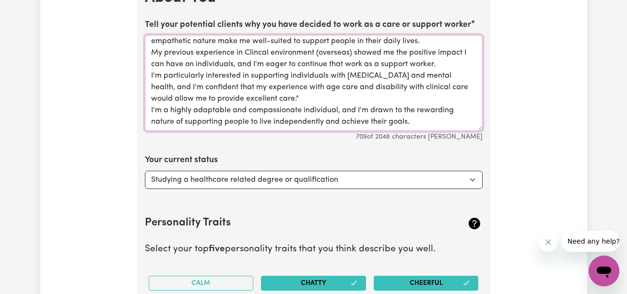
scroll to position [1434, 0]
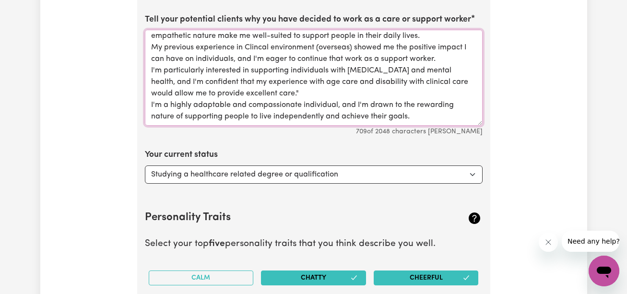
click at [255, 53] on textarea "I've always been drawn to helping others, and I believe my communication skills…" at bounding box center [314, 78] width 338 height 96
click at [259, 53] on textarea "I've always been drawn to helping others, and I believe my communication skills…" at bounding box center [314, 78] width 338 height 96
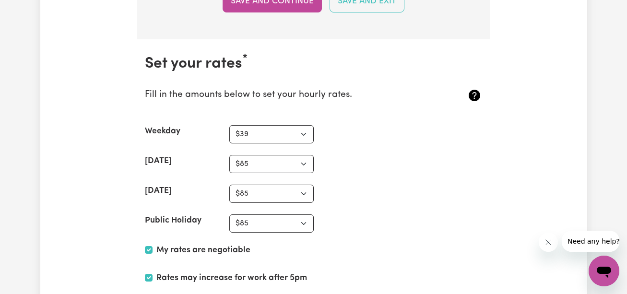
scroll to position [2434, 0]
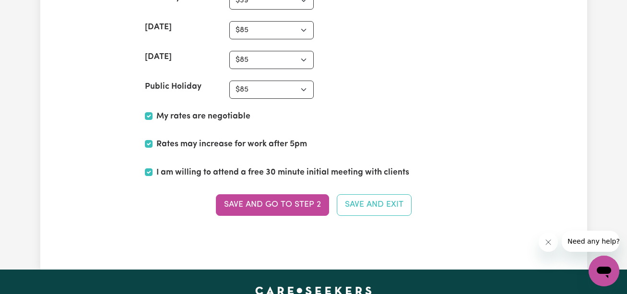
type textarea "I've always been drawn to helping others, and I believe my communication skills…"
click at [282, 197] on button "Save and go to Step 2" at bounding box center [272, 204] width 113 height 21
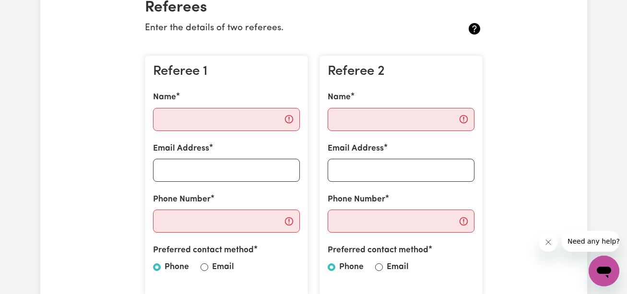
scroll to position [316, 0]
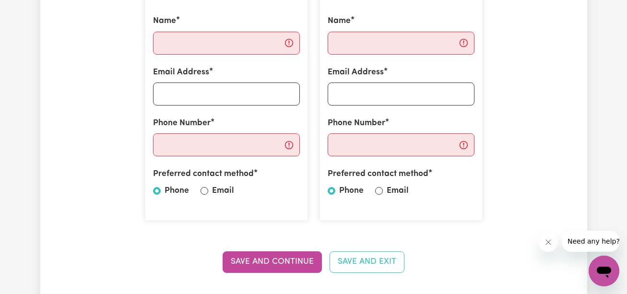
click at [213, 49] on input "Name" at bounding box center [226, 43] width 147 height 23
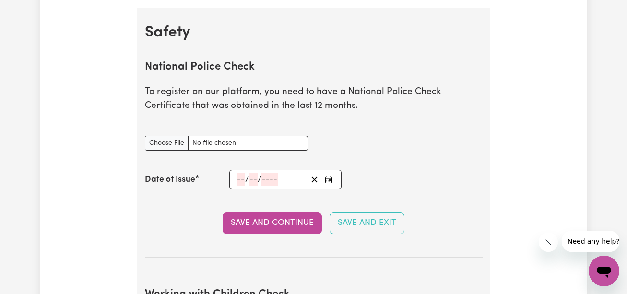
scroll to position [612, 0]
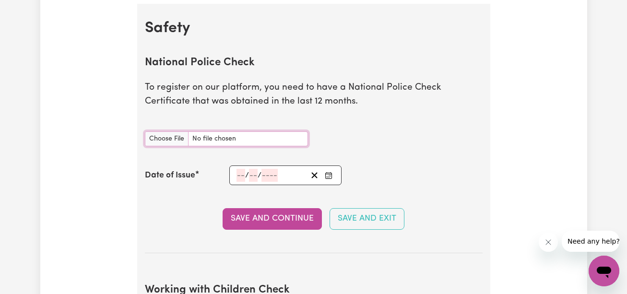
click at [179, 143] on input "National Police Check document" at bounding box center [226, 138] width 163 height 15
type input "C:\fakepath\police.pdf"
click at [334, 173] on button "Enter the Date of Issue of your National Police Check" at bounding box center [328, 175] width 13 height 13
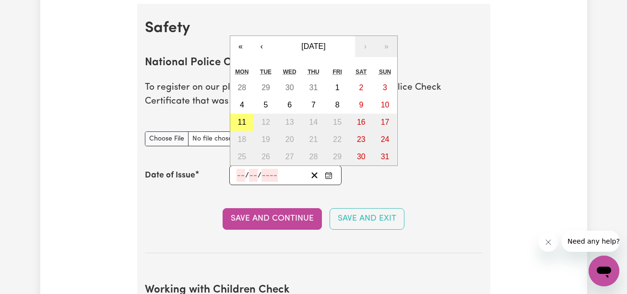
click at [244, 175] on input "number" at bounding box center [241, 175] width 9 height 13
type input "04"
type input "06"
type input "0002-06-04"
type input "4"
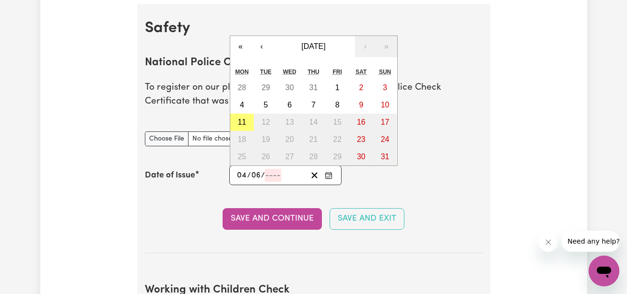
type input "6"
type input "2"
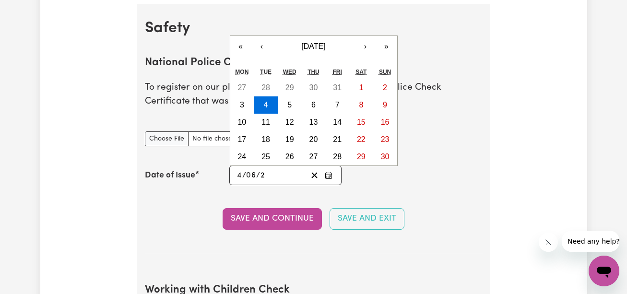
type input "0020-06-04"
type input "20"
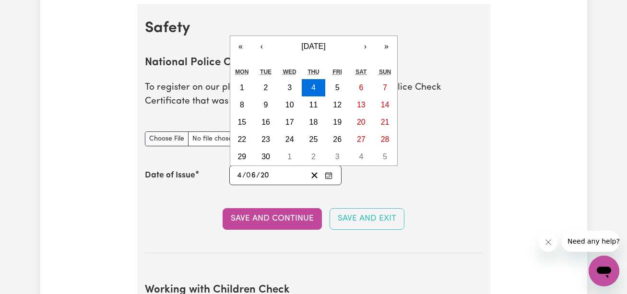
type input "0202-06-04"
type input "202"
type input "[DATE]"
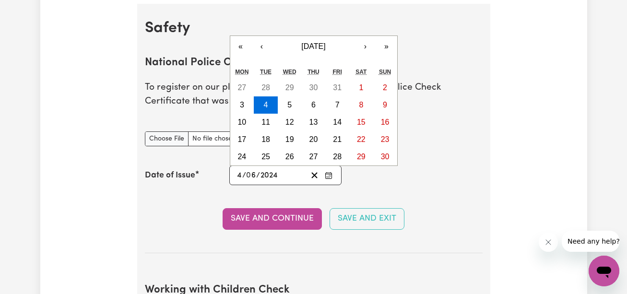
type input "2024"
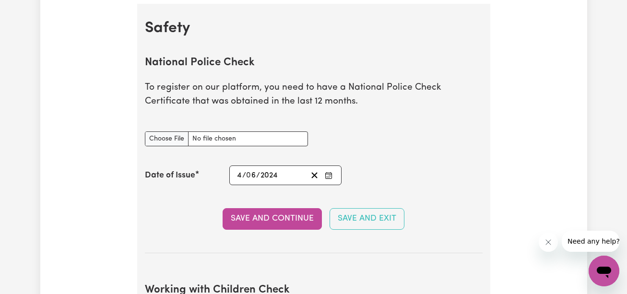
click at [284, 215] on button "Save and Continue" at bounding box center [272, 218] width 99 height 21
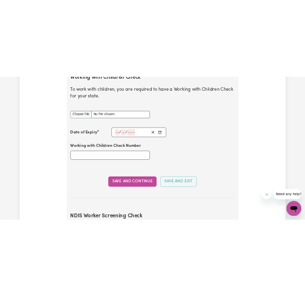
scroll to position [914, 0]
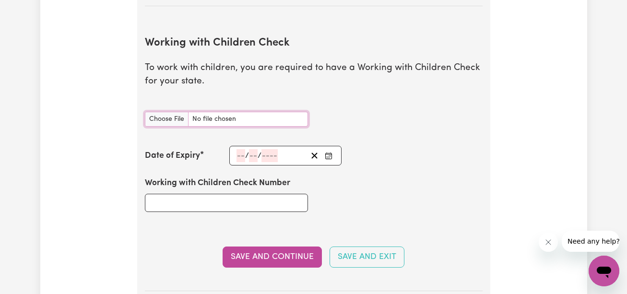
click at [244, 119] on input "Working with Children Check document" at bounding box center [226, 119] width 163 height 15
type input "C:\fakepath\WWC.pdf"
click at [244, 155] on input "number" at bounding box center [241, 155] width 9 height 13
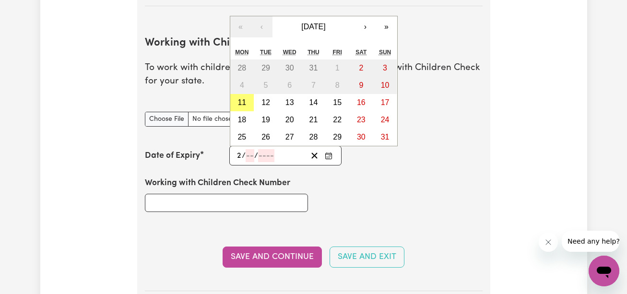
type input "24"
type input "06"
type input "202"
type input "[DATE]"
type input "6"
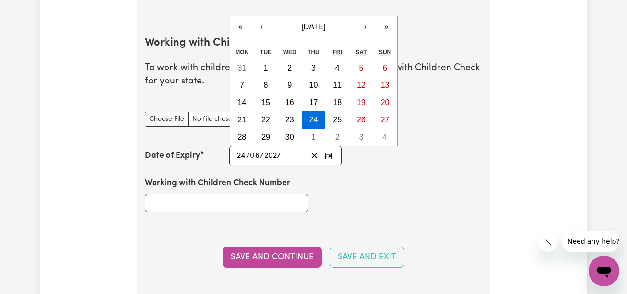
type input "2027"
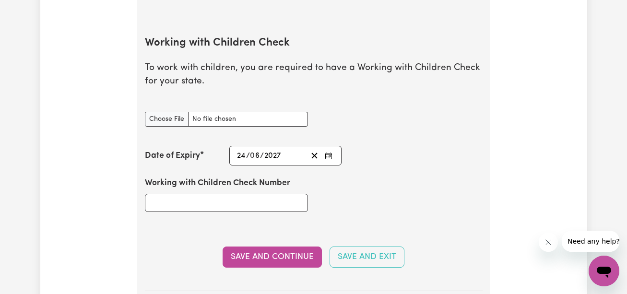
click at [369, 194] on div "Working with Children Check Number" at bounding box center [313, 195] width 349 height 58
click at [284, 207] on input "Working with Children Check Number" at bounding box center [226, 203] width 163 height 18
click at [212, 198] on input "Working with Children Check Number" at bounding box center [226, 203] width 163 height 18
click at [255, 203] on input "Working with Children Check Number" at bounding box center [226, 203] width 163 height 18
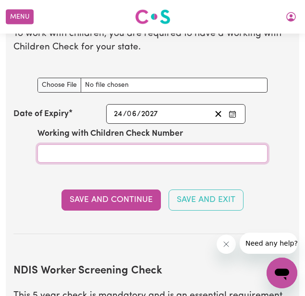
scroll to position [1114, 0]
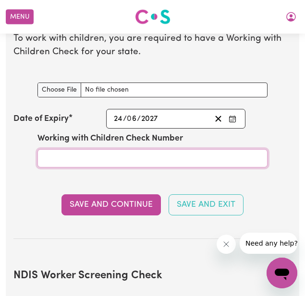
click at [205, 163] on input "Working with Children Check Number" at bounding box center [152, 158] width 230 height 18
type input "WWc2485774V"
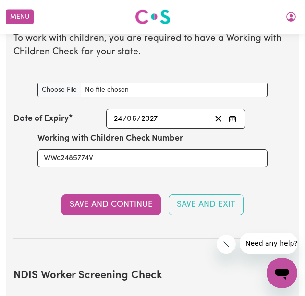
click at [140, 203] on button "Save and Continue" at bounding box center [110, 204] width 99 height 21
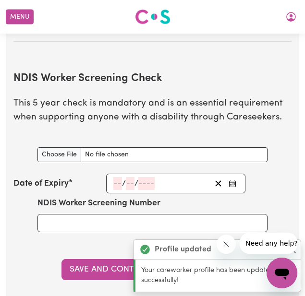
scroll to position [1370, 0]
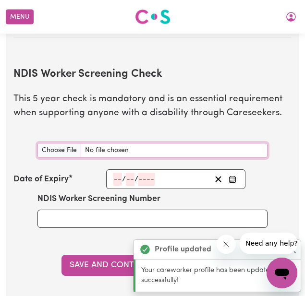
click at [64, 146] on input "NDIS Worker Screening Check document" at bounding box center [152, 150] width 230 height 15
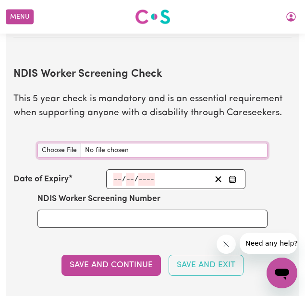
type input "C:\fakepath\NDIS.pdf"
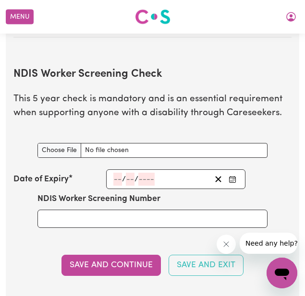
click at [118, 180] on input "number" at bounding box center [117, 179] width 9 height 13
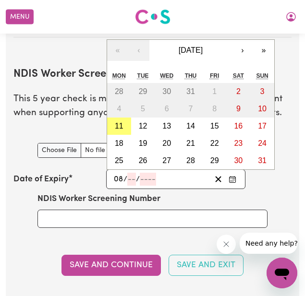
type input "08"
type input "9"
click at [125, 182] on span "/" at bounding box center [125, 179] width 4 height 9
click at [120, 182] on input "08" at bounding box center [118, 179] width 10 height 13
type input "09"
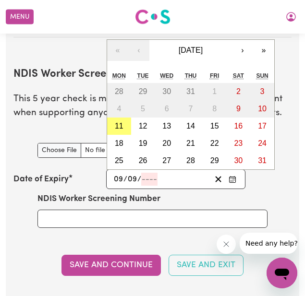
type input "09"
type input "202"
type input "[DATE]"
type input "9"
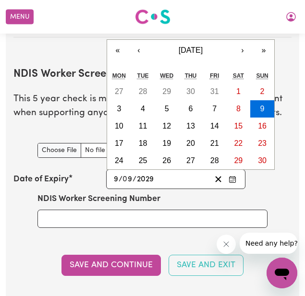
type input "2029"
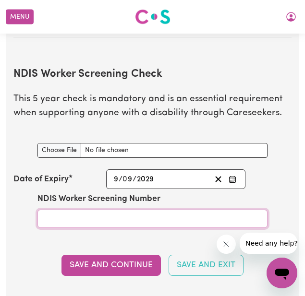
click at [105, 226] on input "NDIS Worker Screening Number" at bounding box center [152, 219] width 230 height 18
type input "71226982"
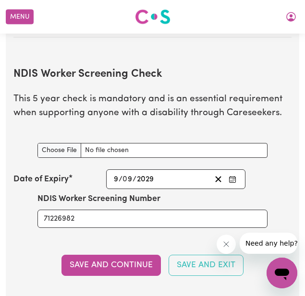
click at [122, 268] on button "Save and Continue" at bounding box center [110, 265] width 99 height 21
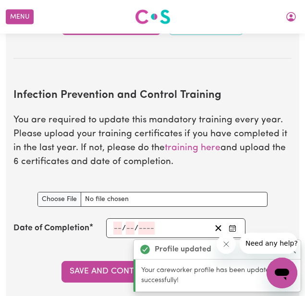
scroll to position [1686, 0]
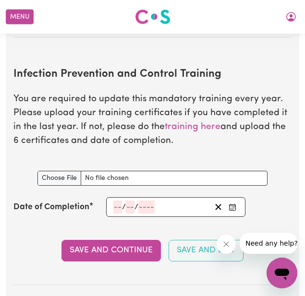
type input "C:\fakepath\certificate ctrl.pdf"
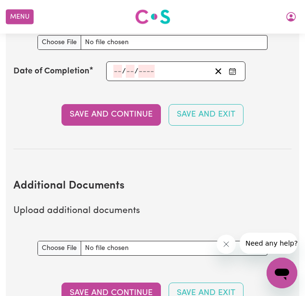
scroll to position [1797, 0]
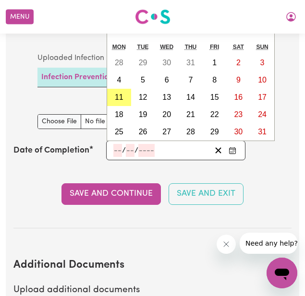
click at [117, 152] on input "number" at bounding box center [117, 150] width 9 height 13
type input "11"
click at [131, 155] on input "number" at bounding box center [127, 150] width 9 height 13
type input "02"
type input "0002-02-11"
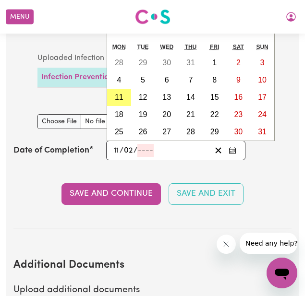
type input "2"
type input "0020-02-11"
type input "20"
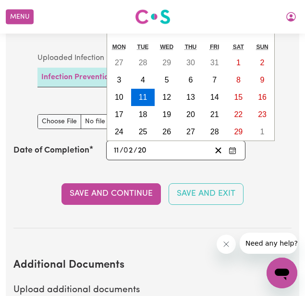
type input "0202-02-11"
type input "202"
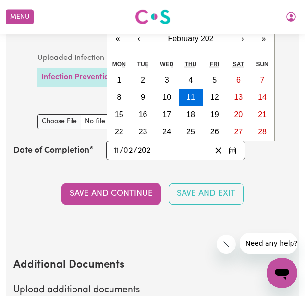
type input "[DATE]"
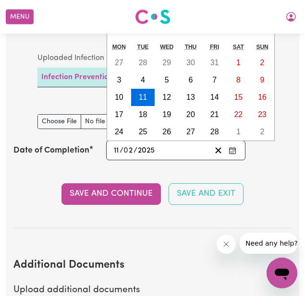
type input "2025"
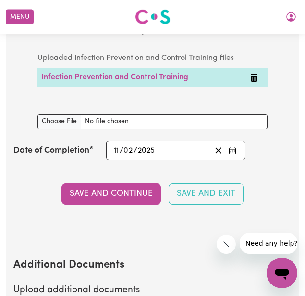
click at [66, 170] on section "Infection Prevention and Control Training You are required to update this manda…" at bounding box center [152, 85] width 278 height 286
click at [129, 203] on button "Save and Continue" at bounding box center [110, 193] width 99 height 21
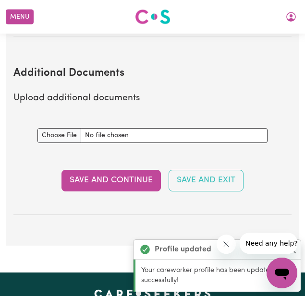
scroll to position [2000, 0]
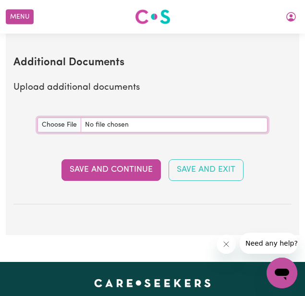
click at [63, 126] on input "Additional Documents document" at bounding box center [152, 125] width 230 height 15
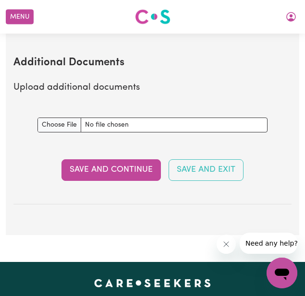
type input "C:\fakepath\index_page-0001.jpg"
click at [121, 170] on button "Save and Continue" at bounding box center [110, 169] width 99 height 21
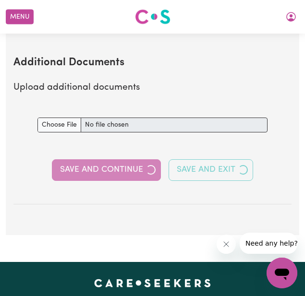
select select "Certificate III (Individual Support)"
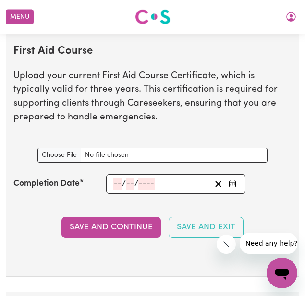
scroll to position [1813, 0]
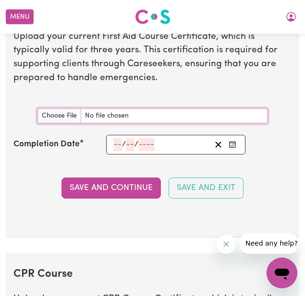
click at [94, 108] on input "First Aid Course document" at bounding box center [152, 115] width 230 height 15
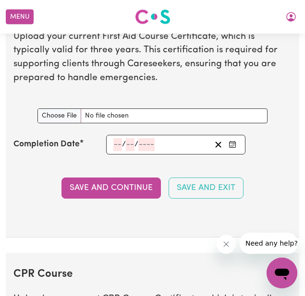
type input "C:\fakepath\index_page-0001.jpg"
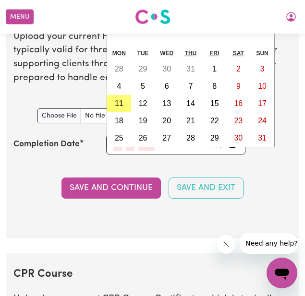
click at [117, 135] on div "/ / « ‹ [DATE] › » Mon Tue Wed Thu Fri Sat Sun 28 29 30 31 1 2 3 4 5 6 7 8 9 10…" at bounding box center [175, 145] width 139 height 20
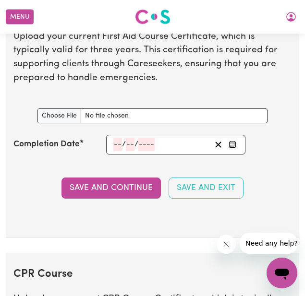
click at [93, 138] on div "Completion Date" at bounding box center [59, 144] width 93 height 12
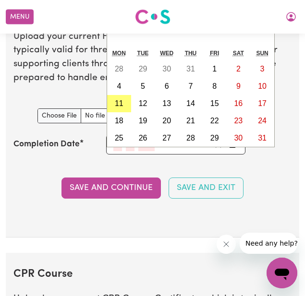
click at [118, 138] on input "number" at bounding box center [117, 144] width 9 height 13
type input "18"
type input "06"
type input "202"
type input "[DATE]"
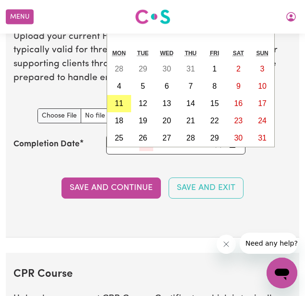
type input "6"
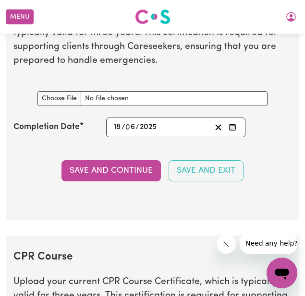
scroll to position [1835, 0]
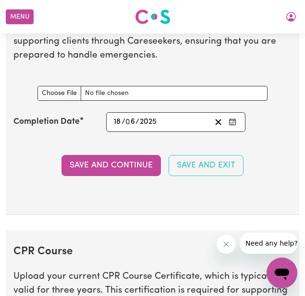
type input "2025"
click at [105, 155] on button "Save and Continue" at bounding box center [110, 165] width 99 height 21
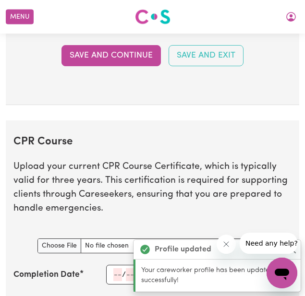
scroll to position [2053, 0]
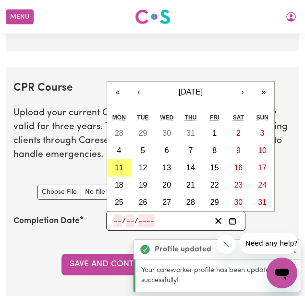
click at [120, 215] on input "number" at bounding box center [117, 221] width 9 height 13
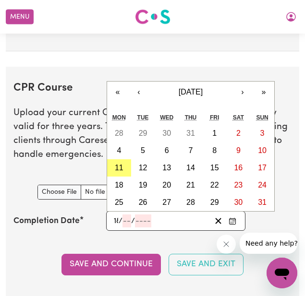
type input "18"
type input "06"
type input "202"
type input "[DATE]"
type input "6"
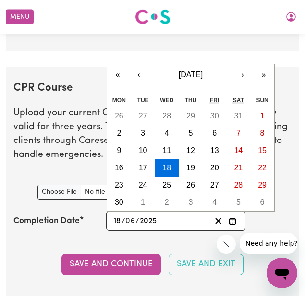
type input "2025"
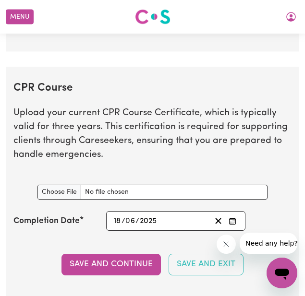
click at [80, 215] on div "Completion Date [DATE] 18 / 0 6 / 2025 « ‹ [DATE] › » Mon Tue Wed Thu Fri Sat S…" at bounding box center [152, 221] width 278 height 20
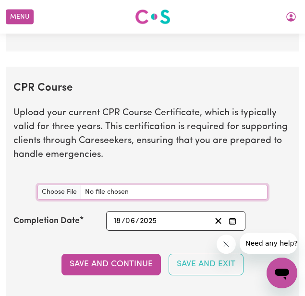
click at [90, 185] on input "CPR Course document" at bounding box center [152, 192] width 230 height 15
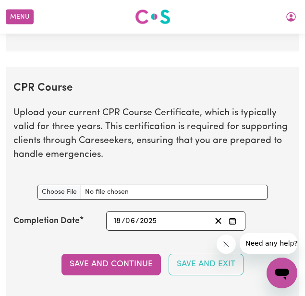
type input "C:\fakepath\index_page-0001.jpg"
click at [128, 254] on button "Save and Continue" at bounding box center [110, 264] width 99 height 21
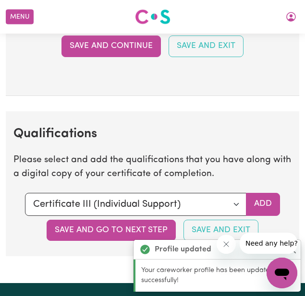
scroll to position [2370, 0]
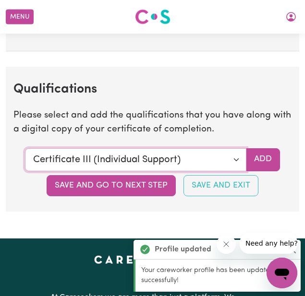
click at [236, 148] on select "Select a qualification to add... Certificate III (Individual Support) Certifica…" at bounding box center [135, 159] width 221 height 23
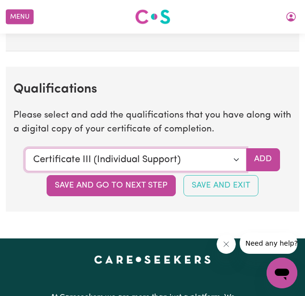
select select "Diploma of Nursing"
click at [25, 148] on select "Select a qualification to add... Certificate III (Individual Support) Certifica…" at bounding box center [135, 159] width 221 height 23
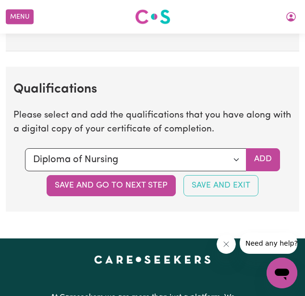
click at [153, 175] on button "Save and go to next step" at bounding box center [111, 185] width 129 height 21
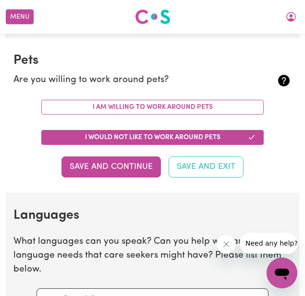
scroll to position [755, 0]
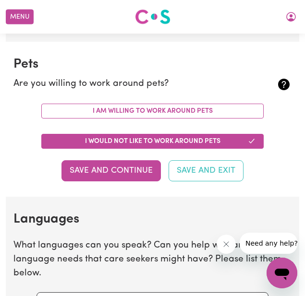
click at [212, 107] on button "I am willing to work around pets" at bounding box center [152, 111] width 222 height 15
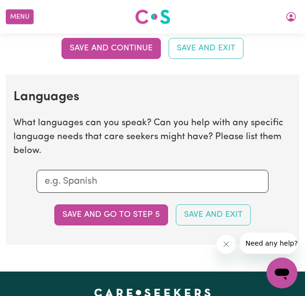
scroll to position [867, 0]
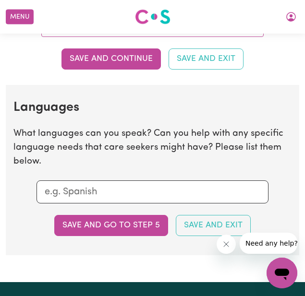
click at [142, 64] on button "Save and Continue" at bounding box center [110, 58] width 99 height 21
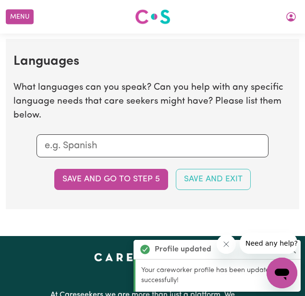
scroll to position [953, 0]
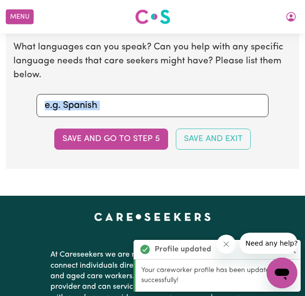
drag, startPoint x: 127, startPoint y: 120, endPoint x: 131, endPoint y: 103, distance: 17.2
click at [131, 103] on section "Languages What languages can you speak? Can you help with any specific language…" at bounding box center [152, 84] width 293 height 170
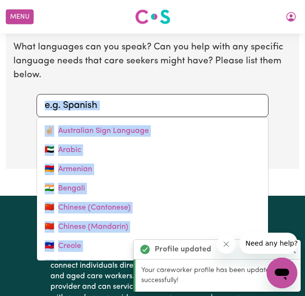
click at [131, 103] on input "text" at bounding box center [152, 105] width 215 height 14
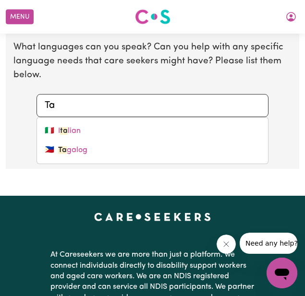
type input "T"
type input "m"
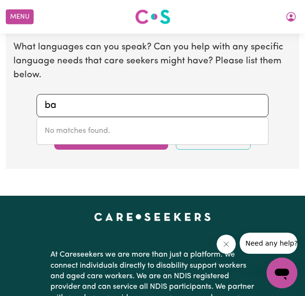
type input "b"
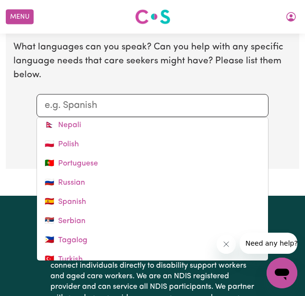
scroll to position [323, 0]
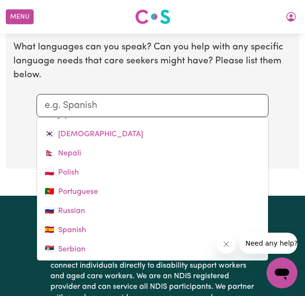
click at [199, 233] on link "🇪🇸 Spanish" at bounding box center [152, 230] width 231 height 19
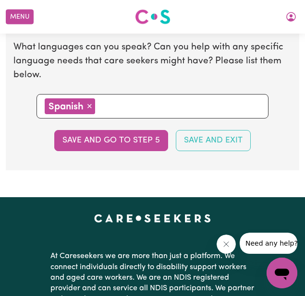
click at [143, 137] on button "Save and go to step 5" at bounding box center [111, 140] width 114 height 21
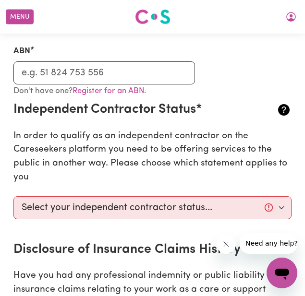
scroll to position [273, 0]
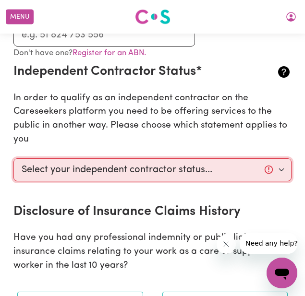
click at [120, 171] on select "Select your independent contractor status... I am providing services through an…" at bounding box center [152, 169] width 278 height 23
select select "I am providing services by being employed by an organisation"
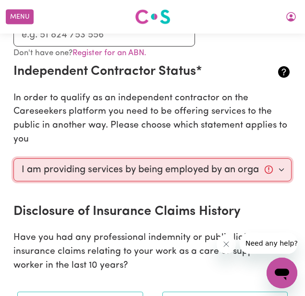
click at [13, 159] on select "Select your independent contractor status... I am providing services through an…" at bounding box center [152, 169] width 278 height 23
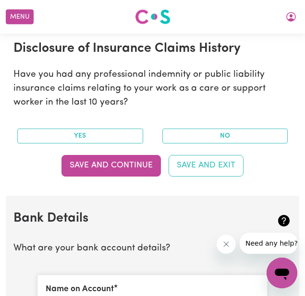
scroll to position [446, 0]
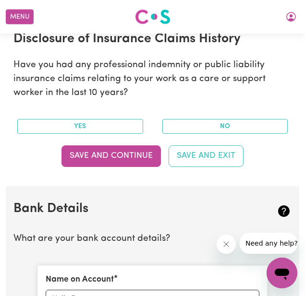
click at [128, 125] on button "Yes" at bounding box center [80, 126] width 126 height 15
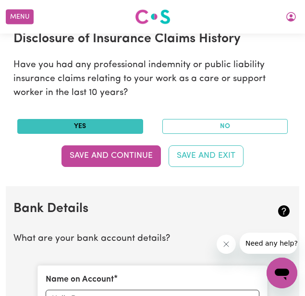
click at [223, 128] on button "No" at bounding box center [225, 126] width 126 height 15
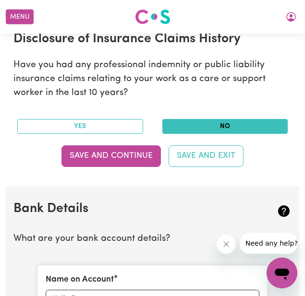
click at [82, 149] on button "Save and Continue" at bounding box center [110, 155] width 99 height 21
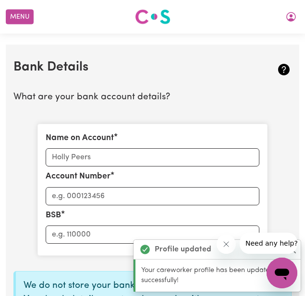
scroll to position [633, 0]
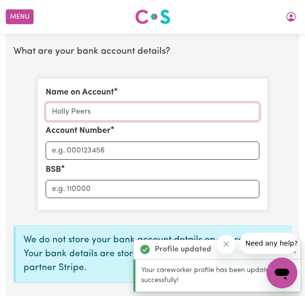
click at [135, 114] on input "Name on Account" at bounding box center [153, 112] width 214 height 18
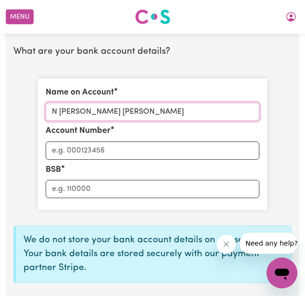
type input "N [PERSON_NAME] [PERSON_NAME]"
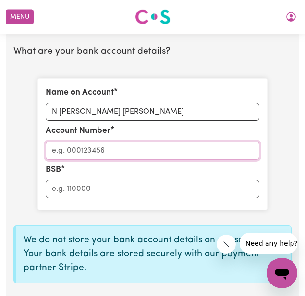
click at [94, 151] on input "Account Number" at bounding box center [153, 151] width 214 height 18
